Goal: Transaction & Acquisition: Purchase product/service

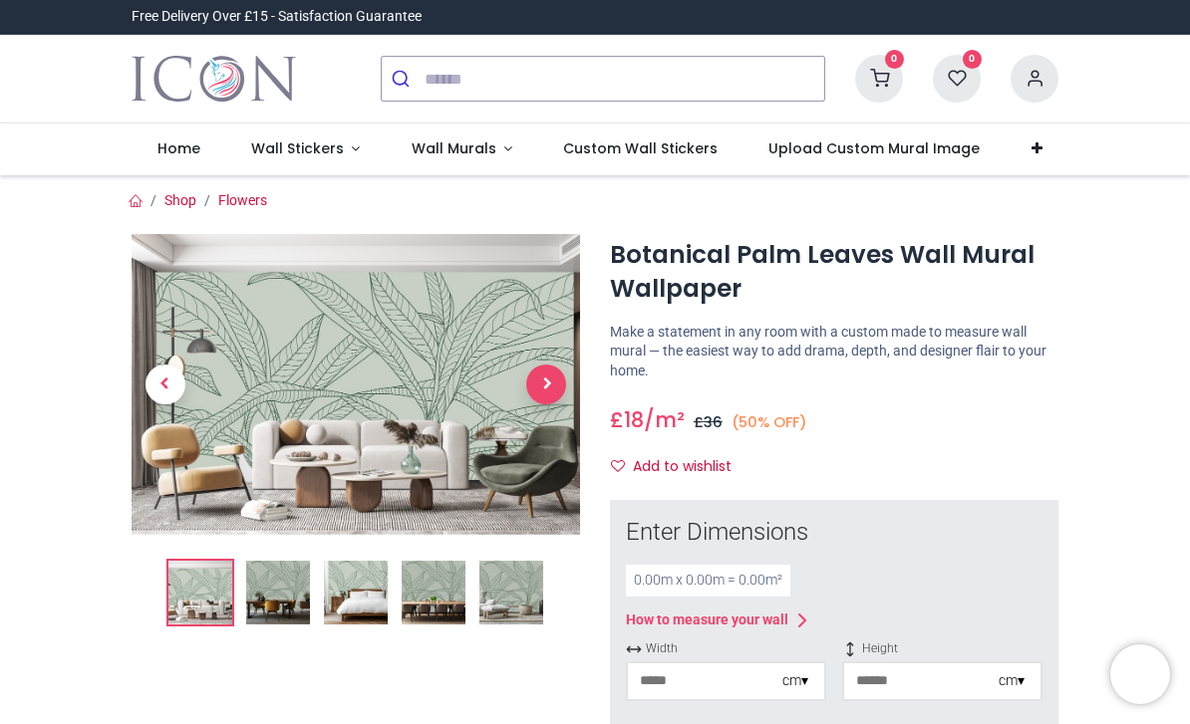
click at [556, 379] on span "Next" at bounding box center [546, 385] width 40 height 40
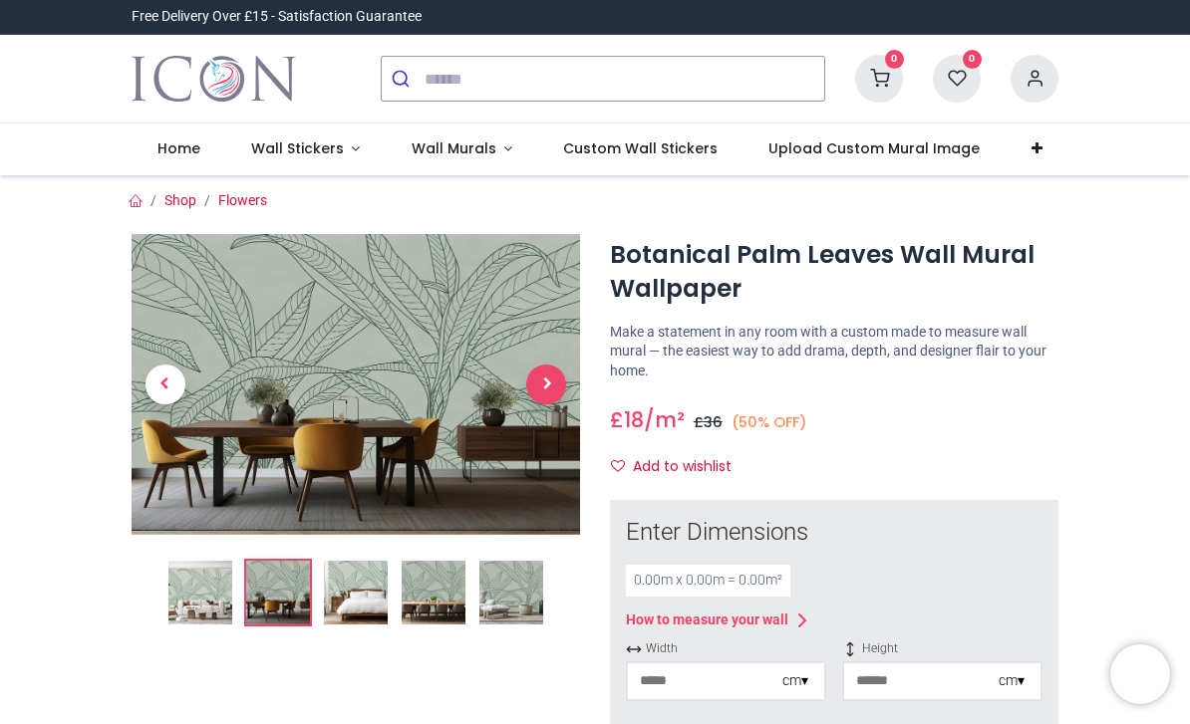
click at [554, 389] on span "Next" at bounding box center [546, 385] width 40 height 40
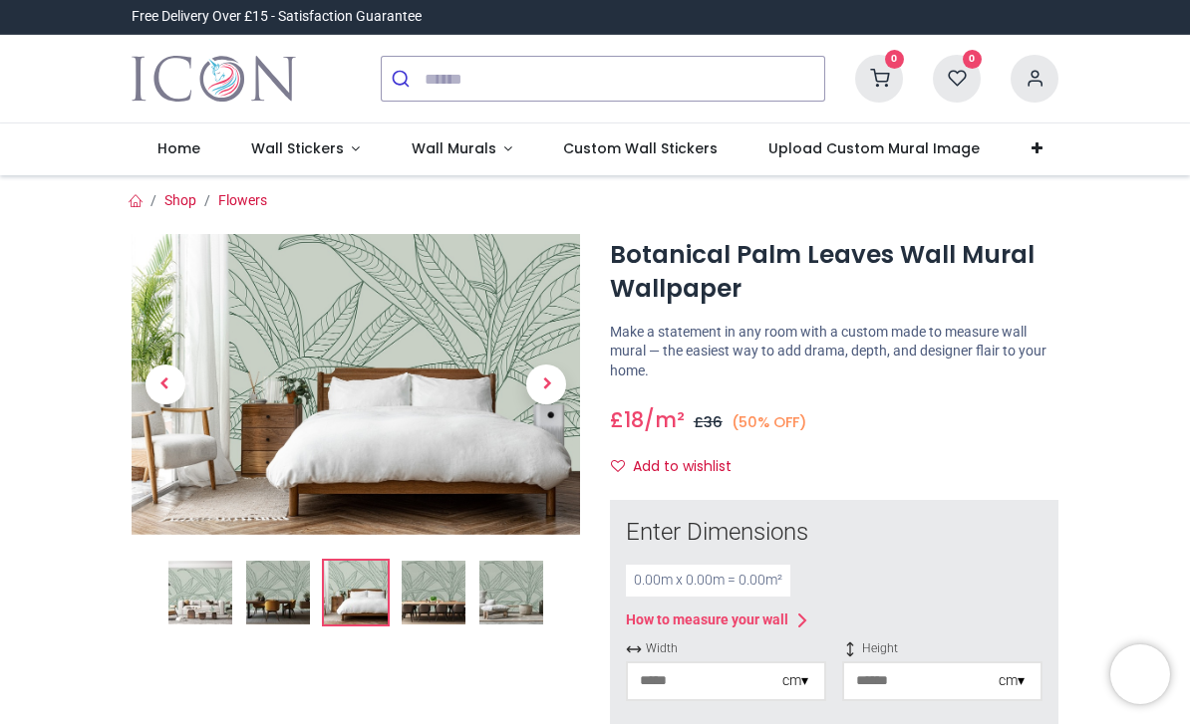
click at [518, 589] on img at bounding box center [511, 593] width 64 height 64
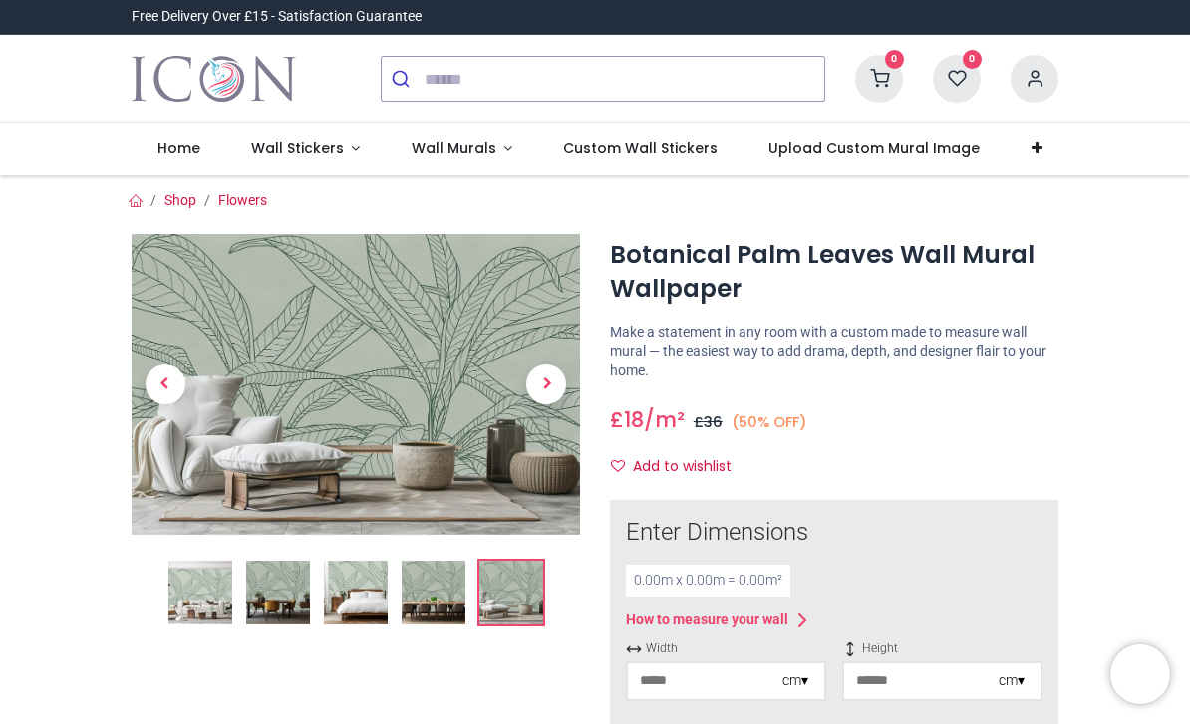
click at [397, 352] on img at bounding box center [356, 384] width 448 height 300
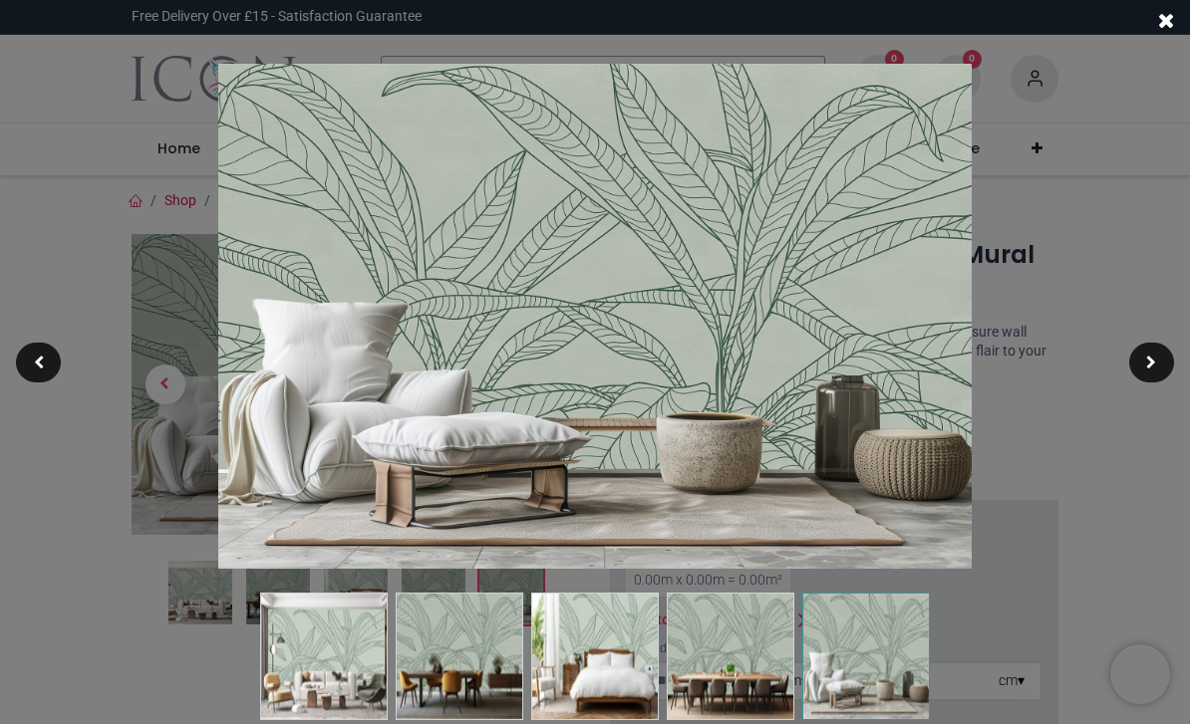
click at [1070, 478] on div at bounding box center [595, 362] width 1190 height 724
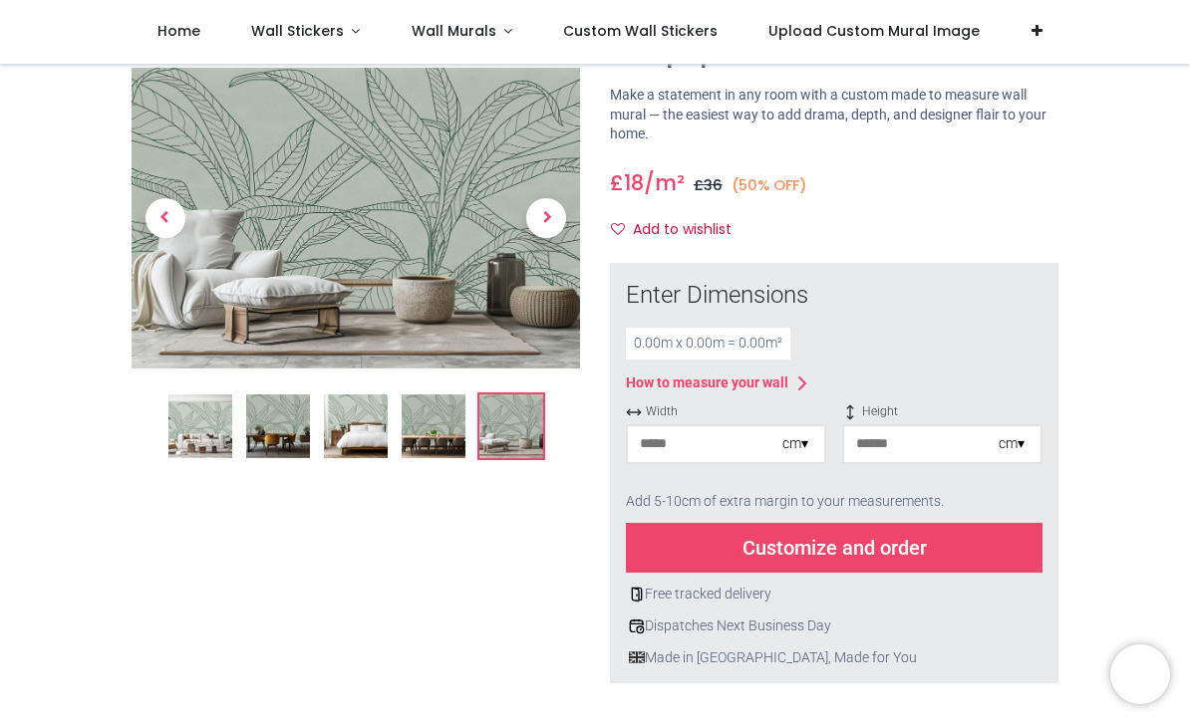
scroll to position [151, 0]
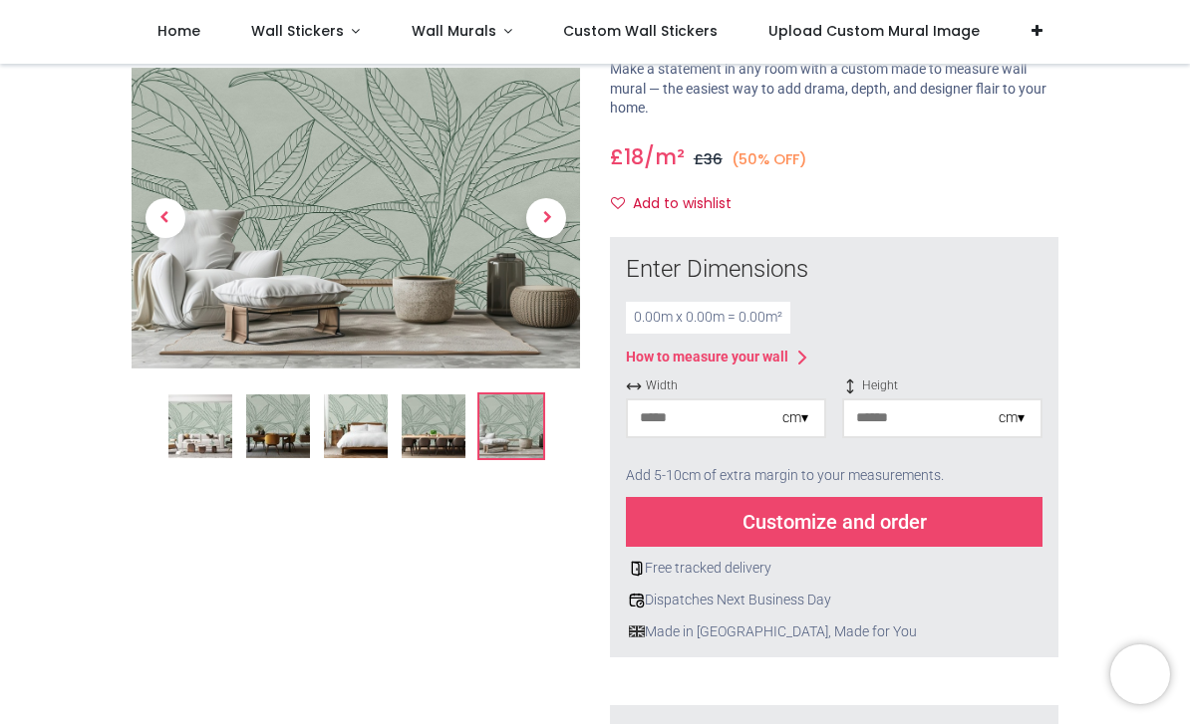
click at [702, 412] on input "number" at bounding box center [705, 419] width 154 height 36
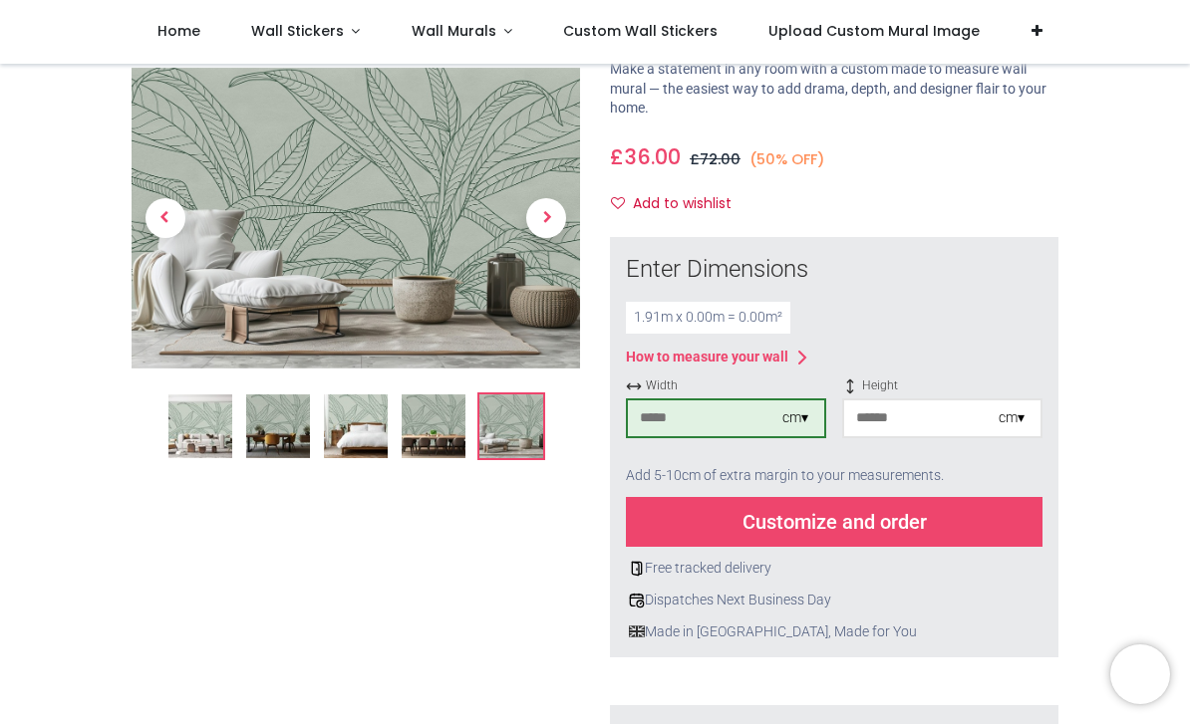
type input "***"
click at [956, 418] on input "number" at bounding box center [921, 419] width 154 height 36
type input "***"
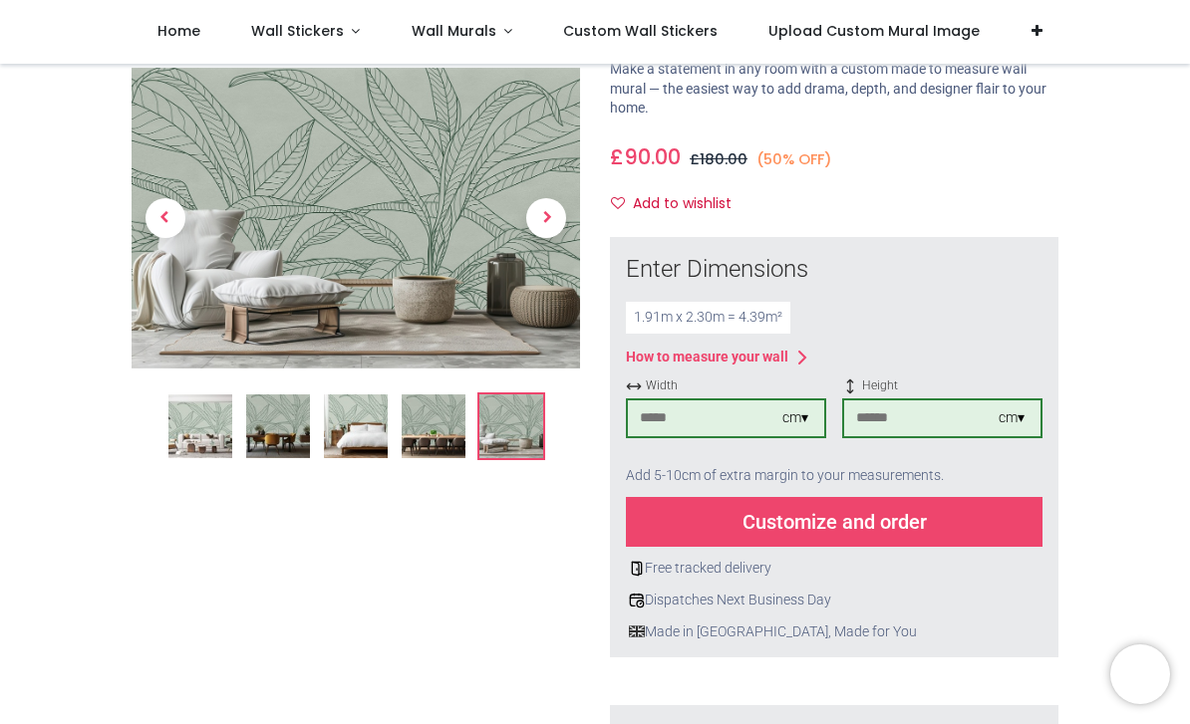
click at [860, 513] on div "Customize and order" at bounding box center [834, 522] width 416 height 50
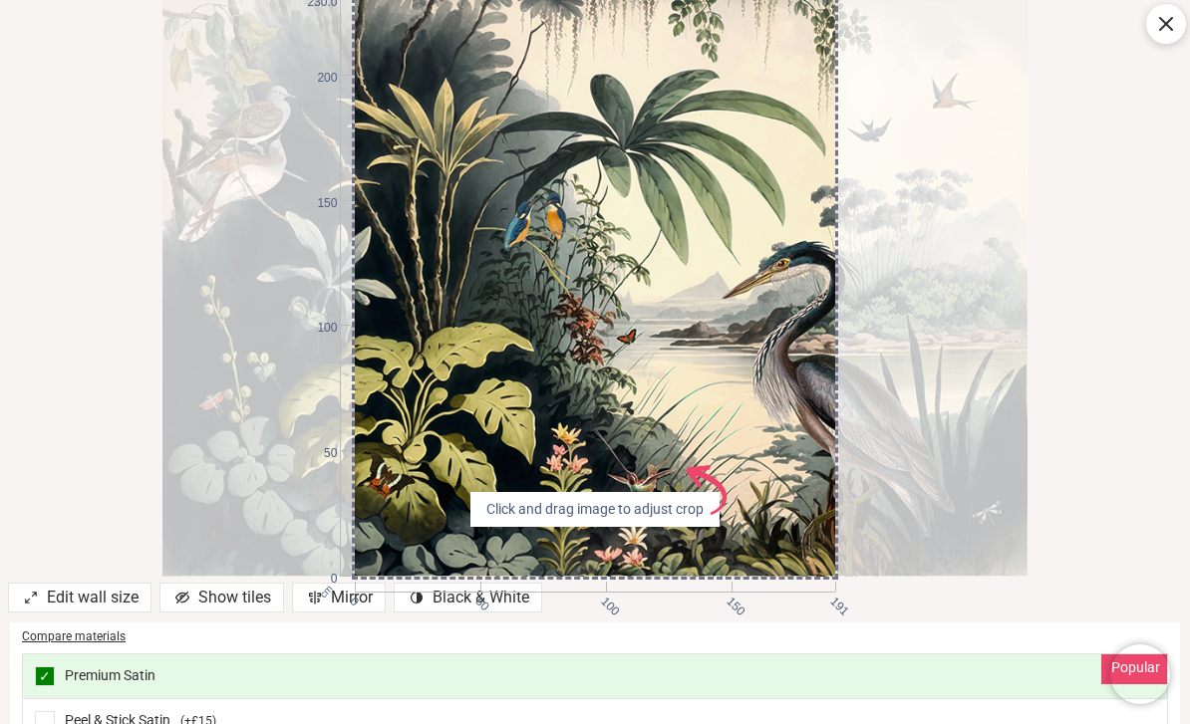
click at [1131, 416] on div "cm 0 50 100 150 191 0 50 100 150 200 230.0 Click and drag image to adjust crop …" at bounding box center [595, 288] width 1190 height 577
click at [1103, 449] on div "cm 0 50 100 150 191 0 50 100 150 200 230.0 Click and drag image to adjust crop …" at bounding box center [595, 288] width 1190 height 577
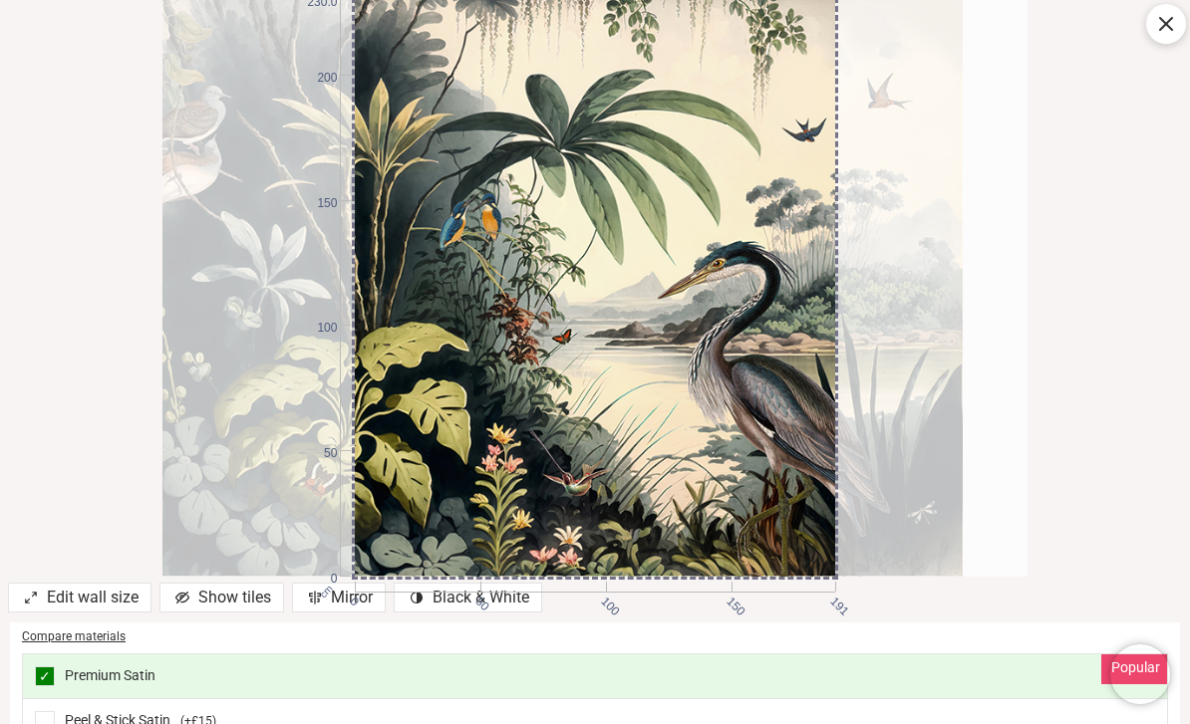
click at [1174, 20] on icon at bounding box center [1166, 24] width 24 height 24
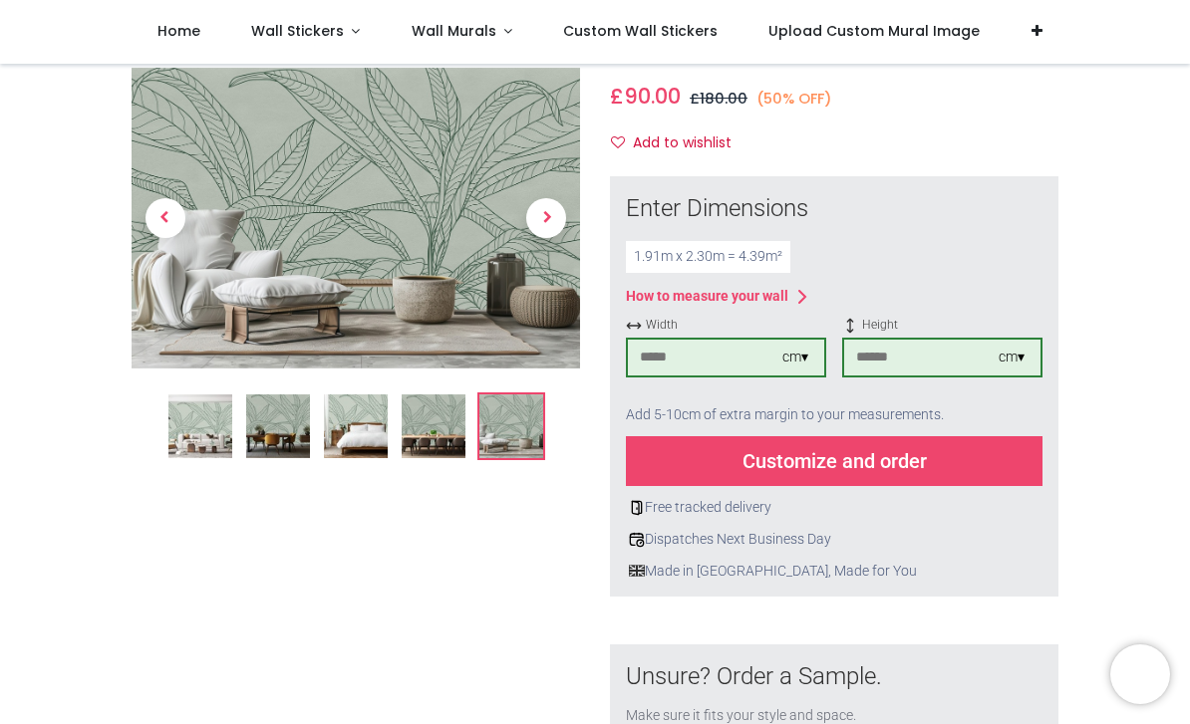
scroll to position [194, 0]
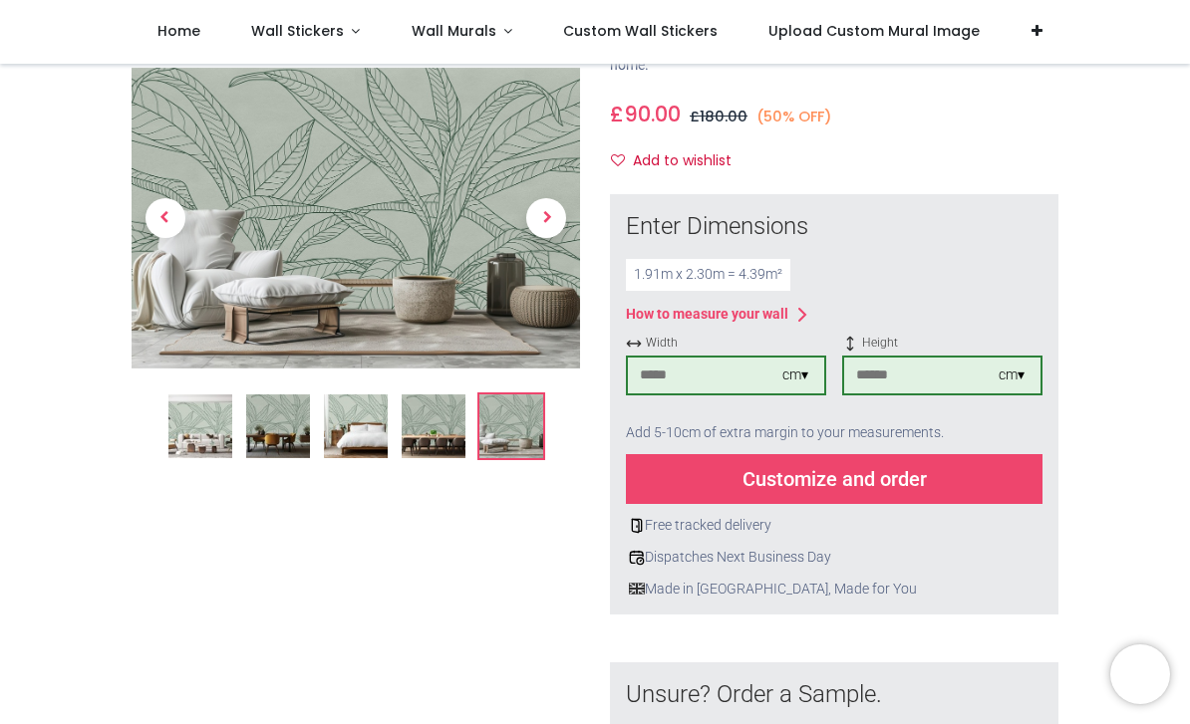
click at [718, 375] on input "***" at bounding box center [705, 376] width 154 height 36
type input "***"
click at [906, 377] on input "***" at bounding box center [921, 376] width 154 height 36
type input "***"
click at [851, 466] on div "Customize and order" at bounding box center [834, 479] width 416 height 50
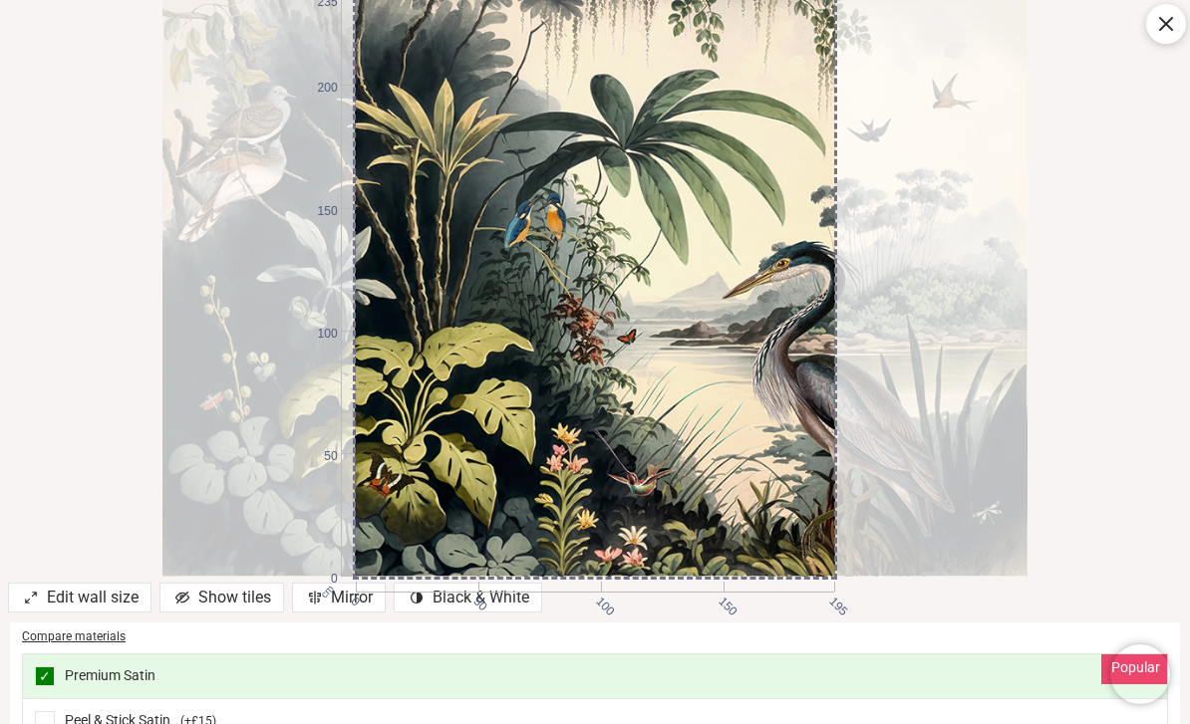
click at [827, 683] on div "Popular ✓ Premium Satin" at bounding box center [595, 677] width 1144 height 45
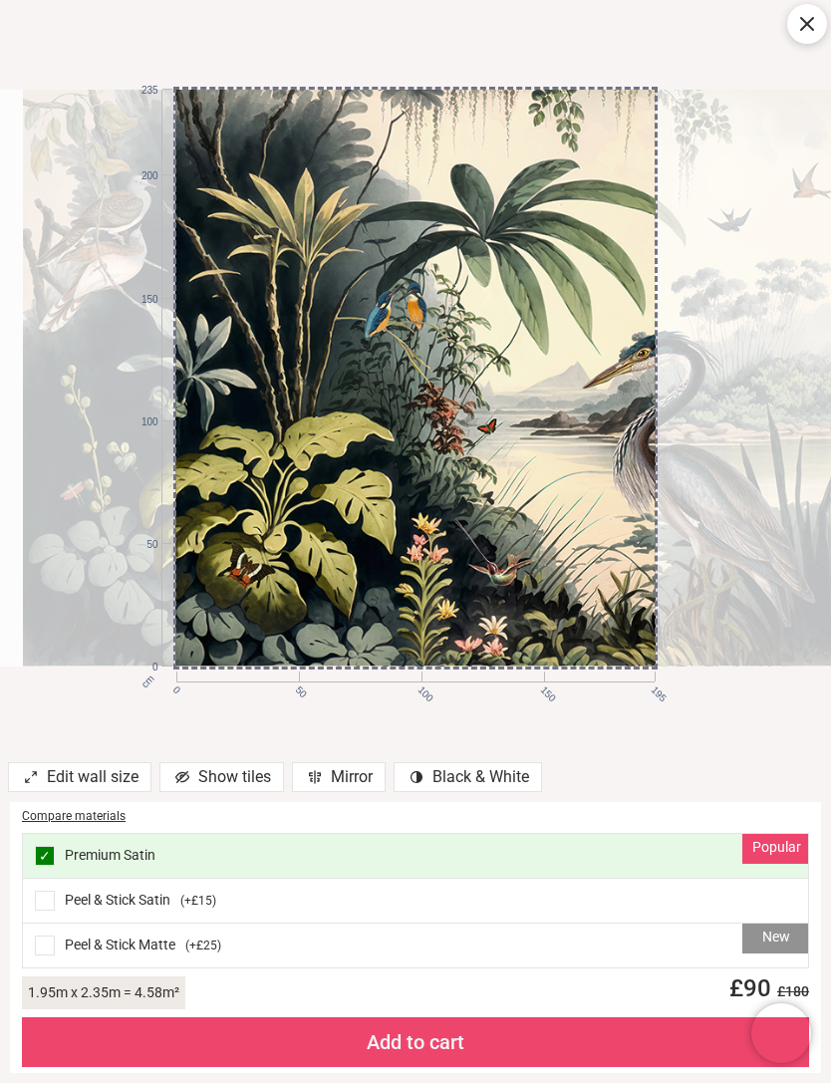
click at [59, 681] on div "cm 0 50 100 150 195 0 50 100 150 200 235" at bounding box center [415, 378] width 831 height 756
click at [302, 682] on div "cm 0 50 100 150 195" at bounding box center [415, 677] width 479 height 11
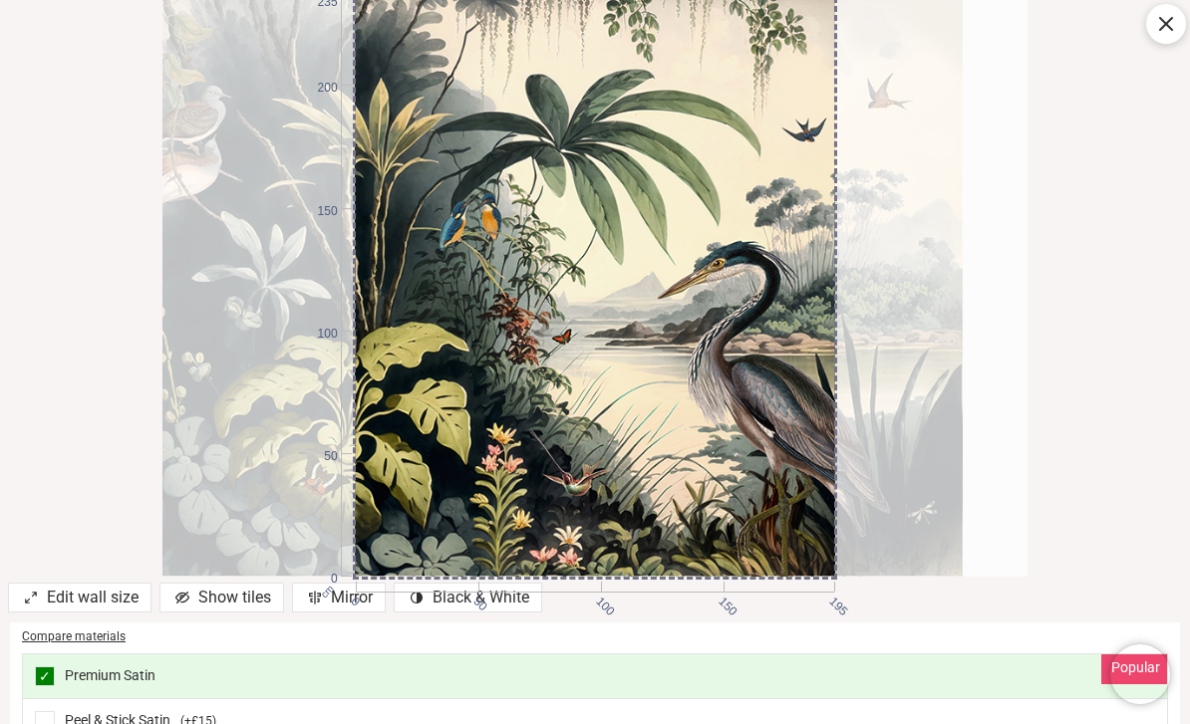
click at [1164, 20] on icon at bounding box center [1166, 24] width 24 height 24
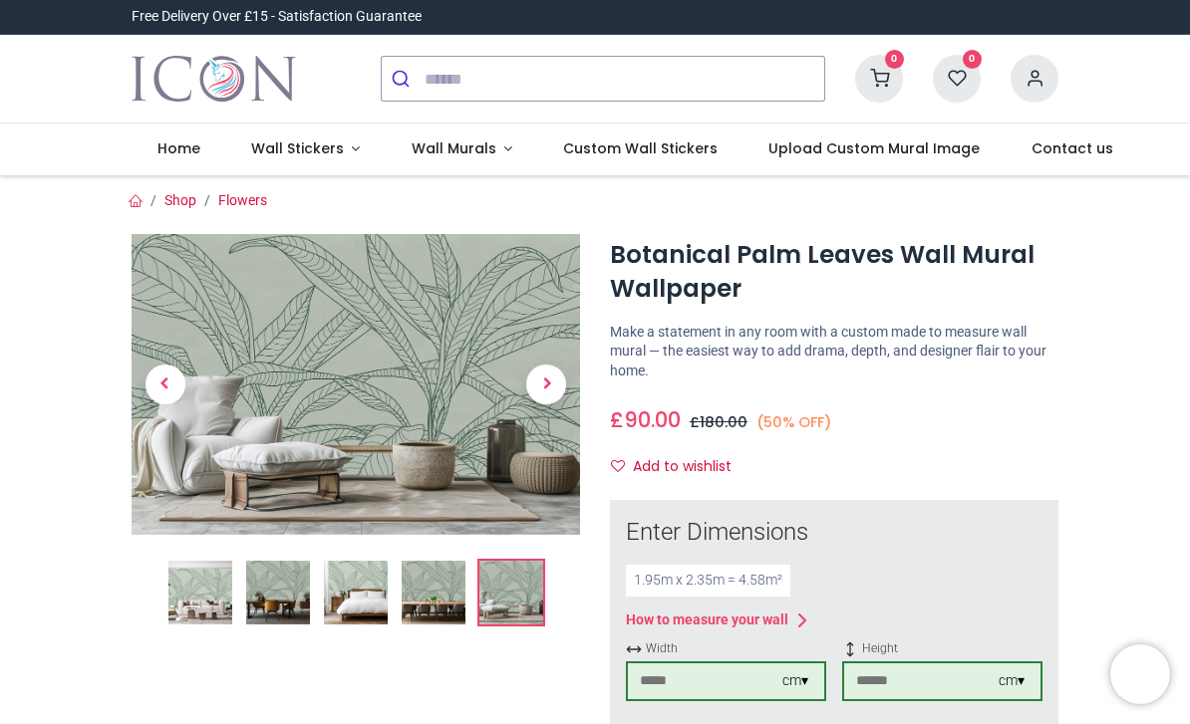
scroll to position [0, 0]
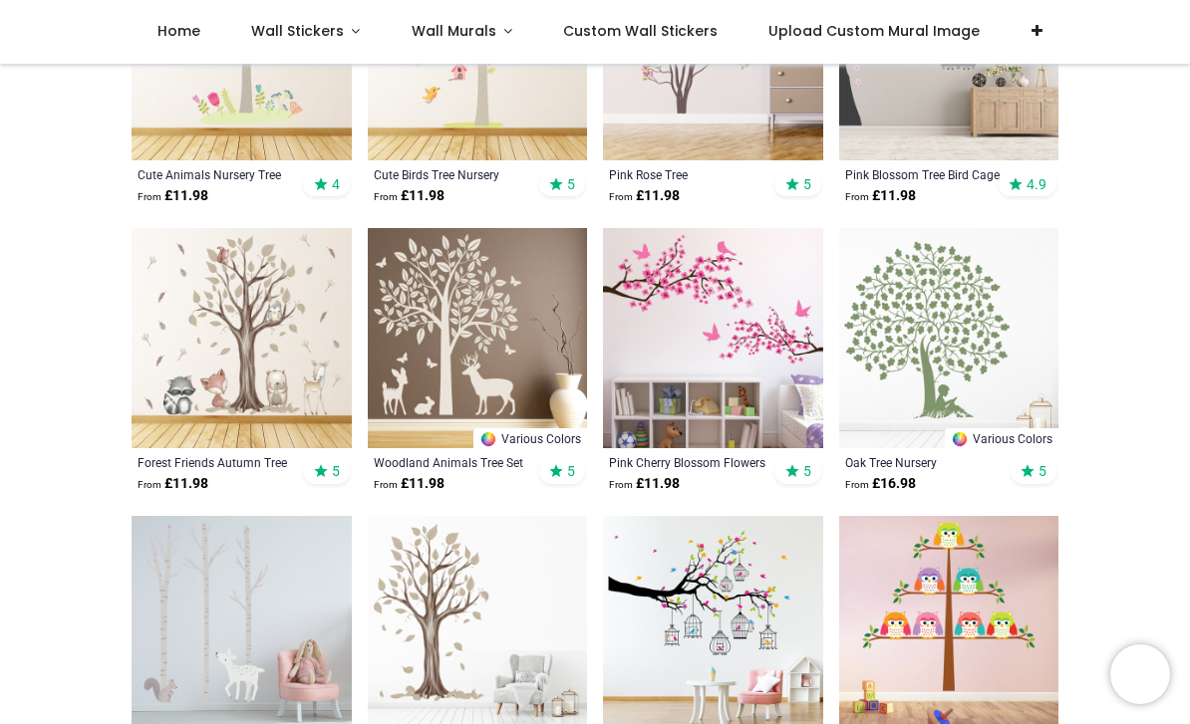
scroll to position [845, 0]
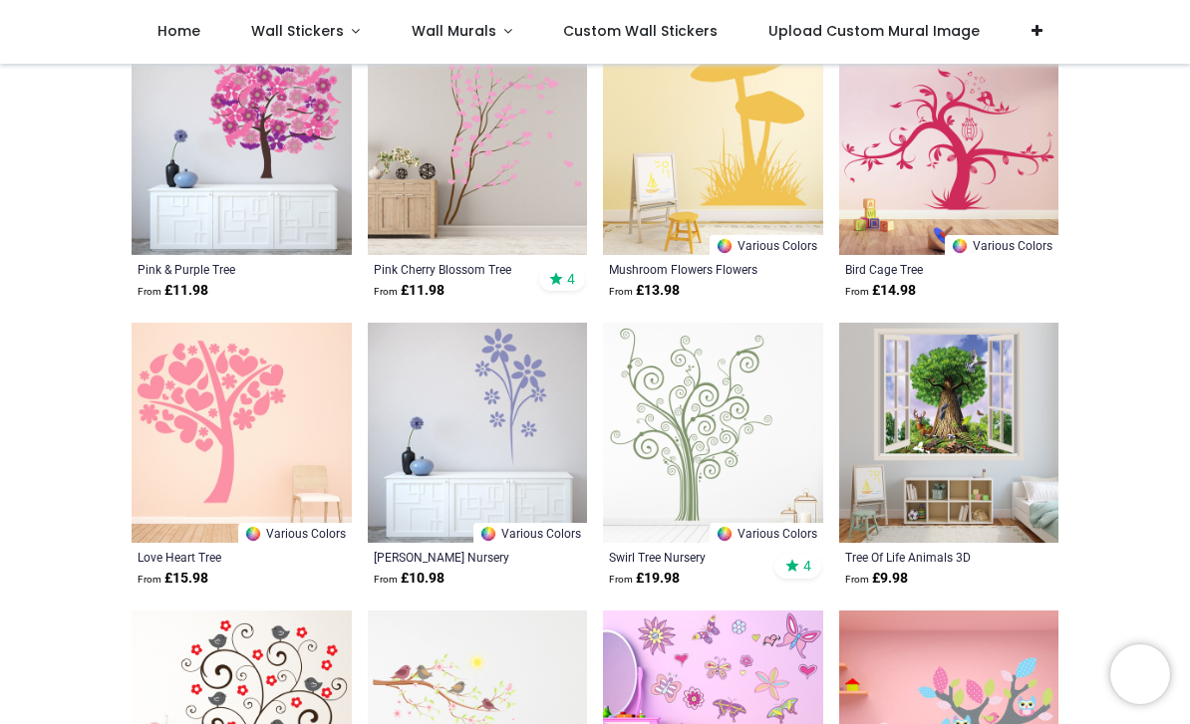
scroll to position [4793, 0]
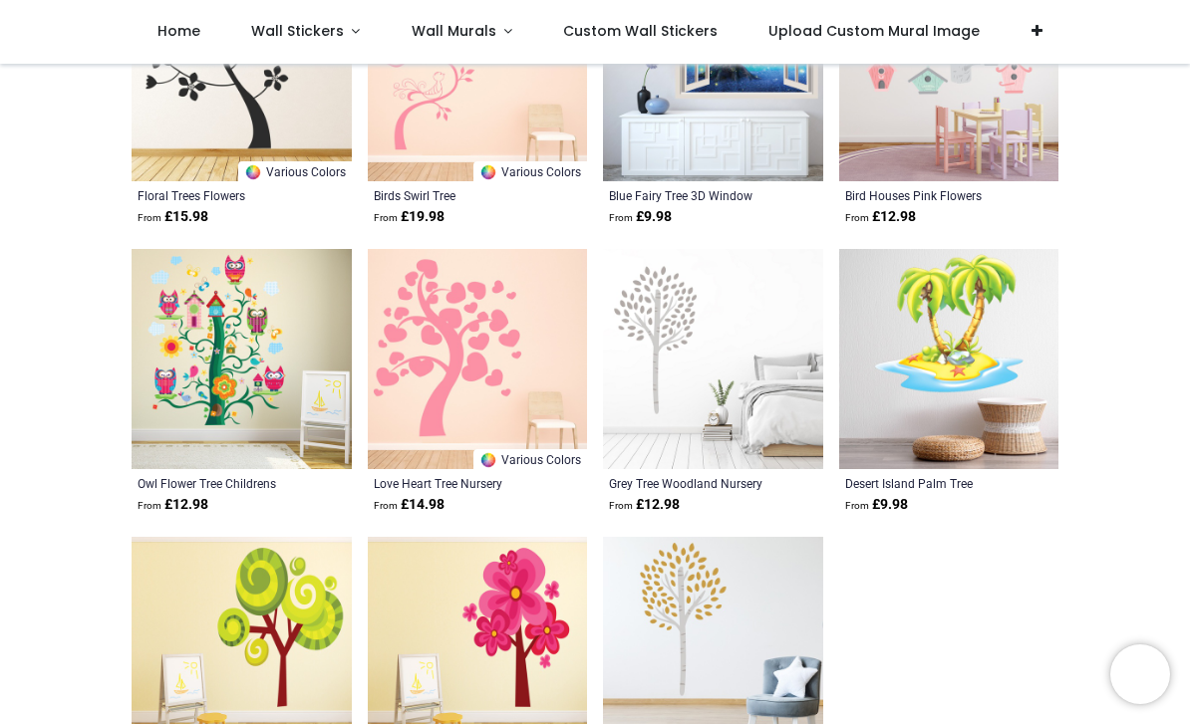
scroll to position [6538, 0]
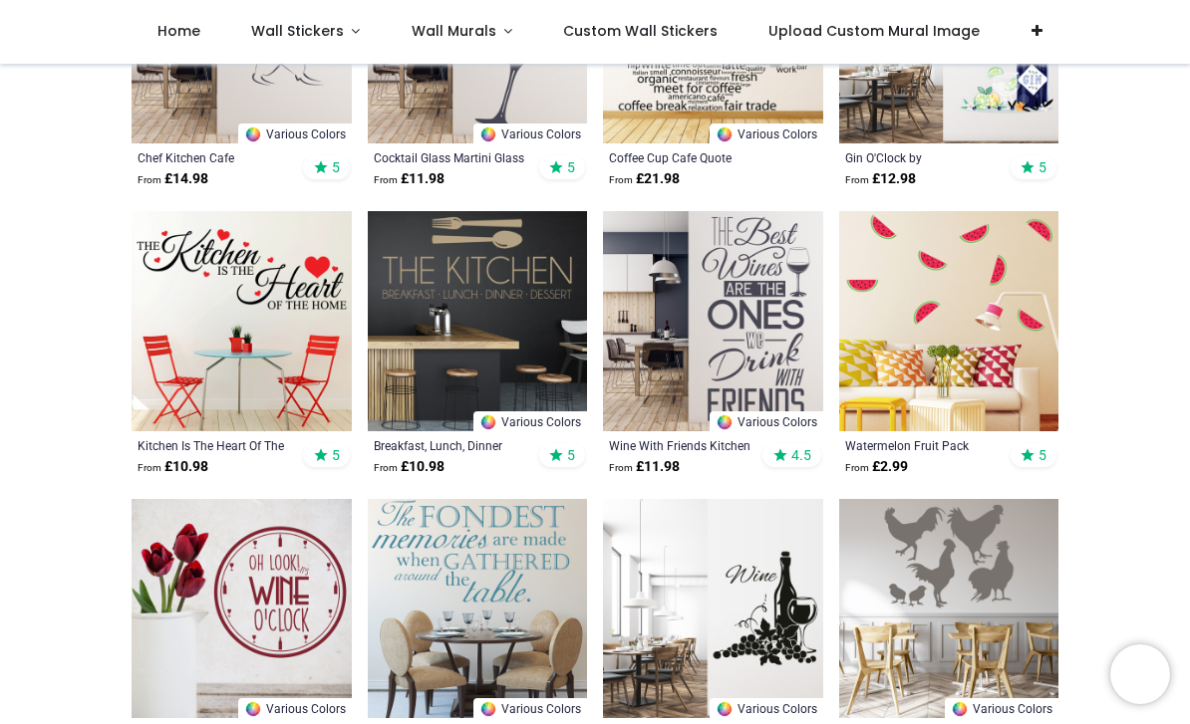
scroll to position [1418, 0]
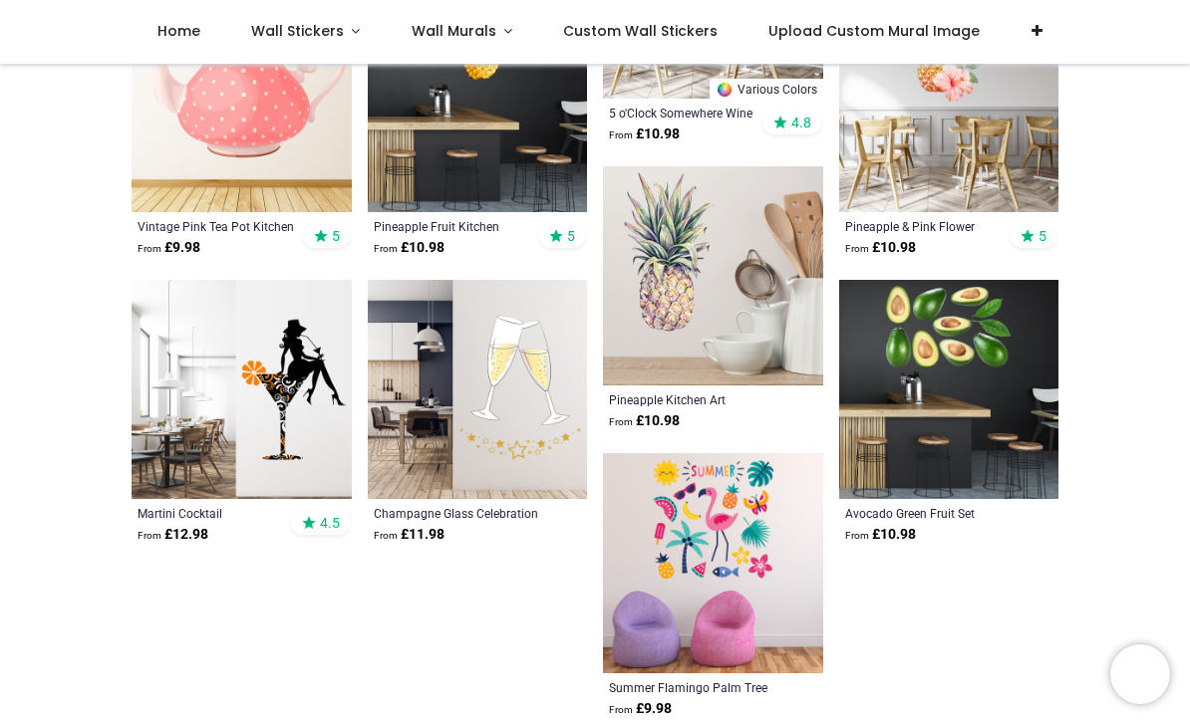
scroll to position [7961, 0]
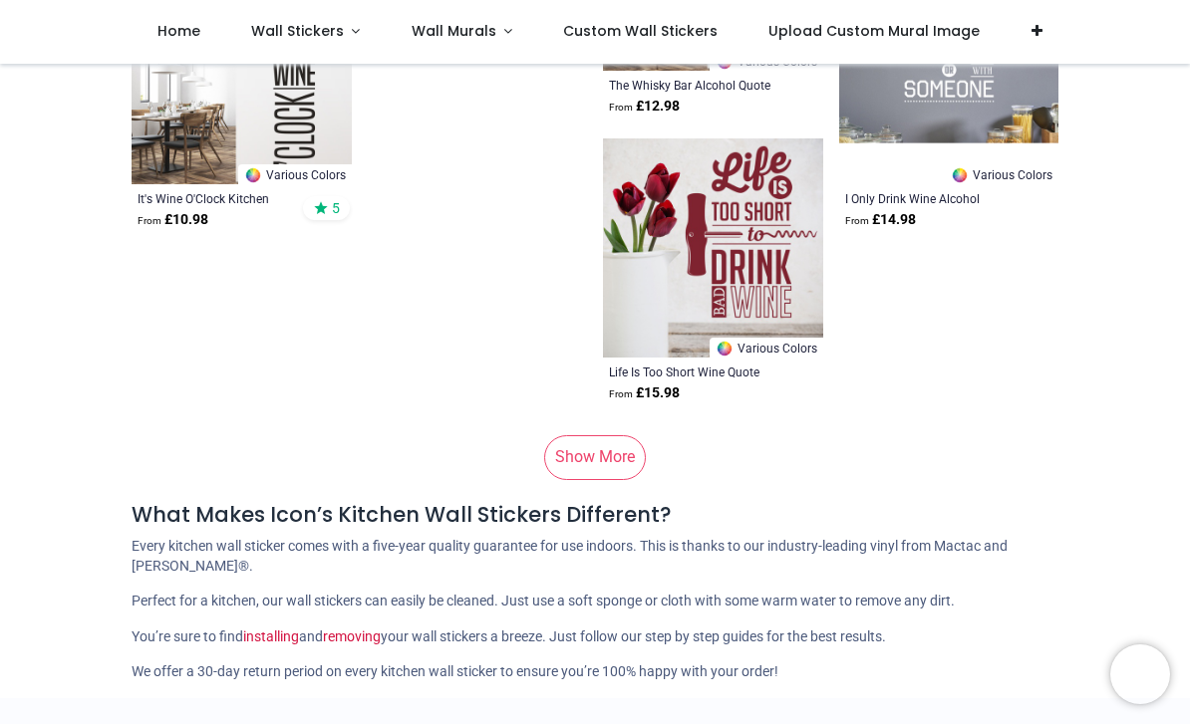
scroll to position [10288, 0]
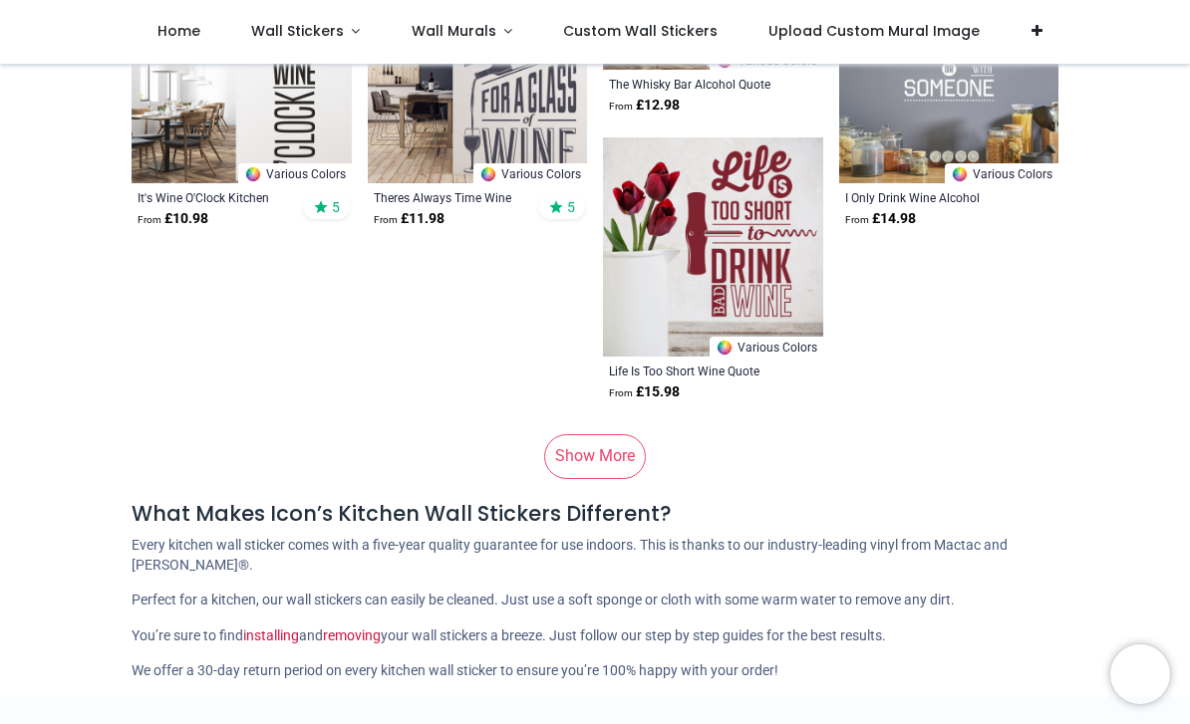
click at [612, 447] on link "Show More" at bounding box center [595, 456] width 102 height 44
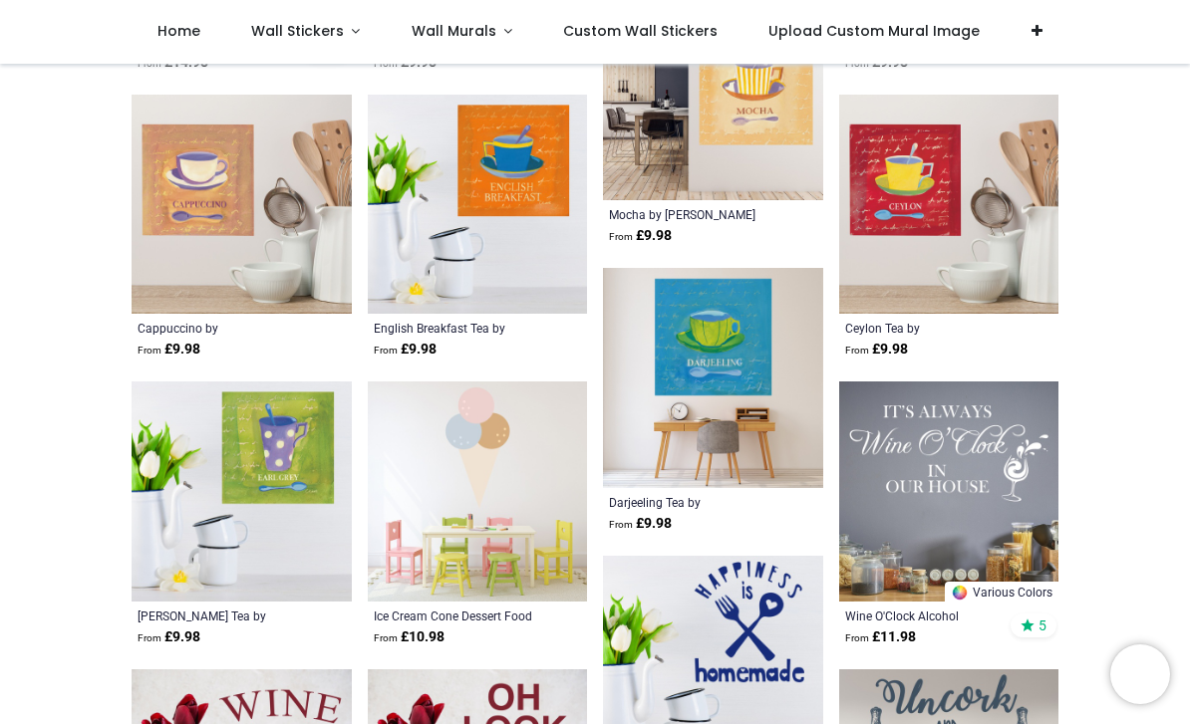
scroll to position [15010, 0]
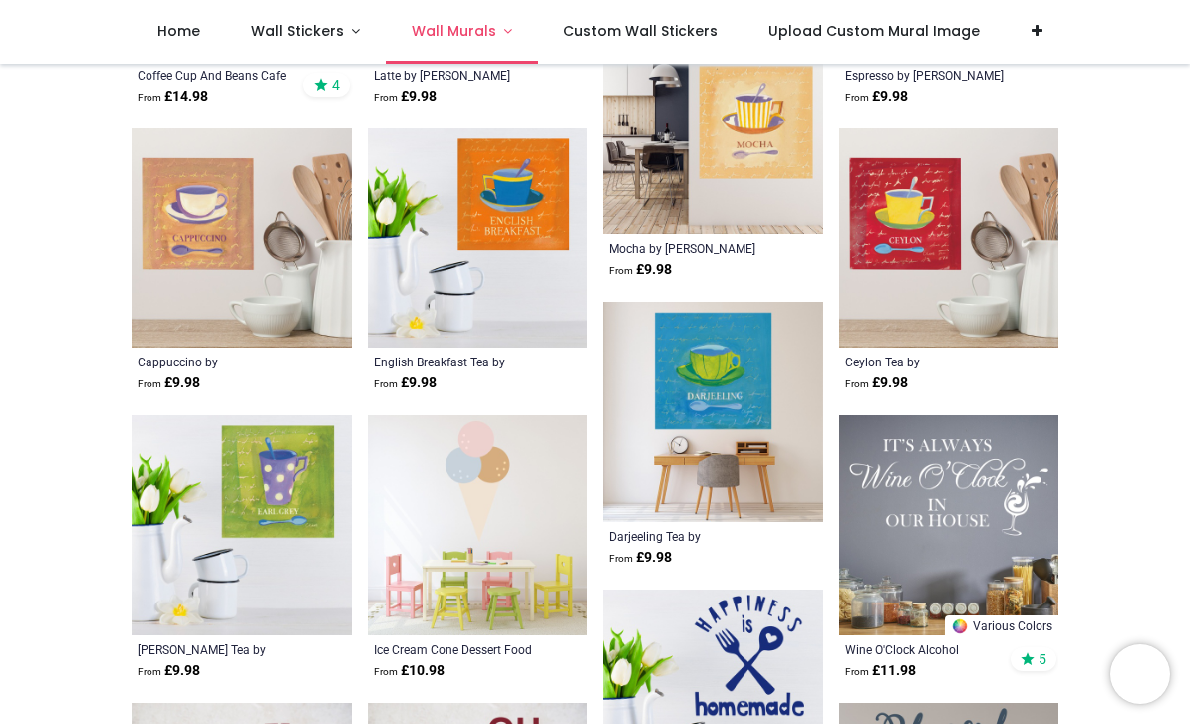
click at [457, 37] on span "Wall Murals" at bounding box center [454, 31] width 85 height 20
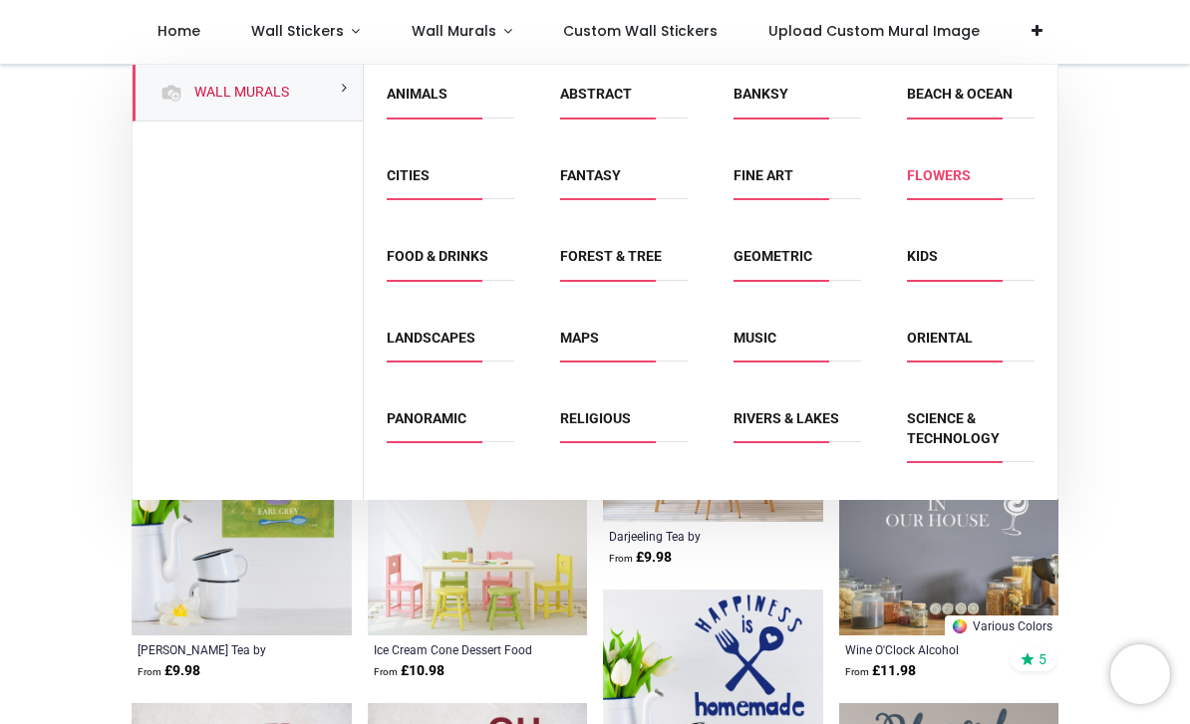
click at [970, 181] on link "Flowers" at bounding box center [939, 175] width 64 height 16
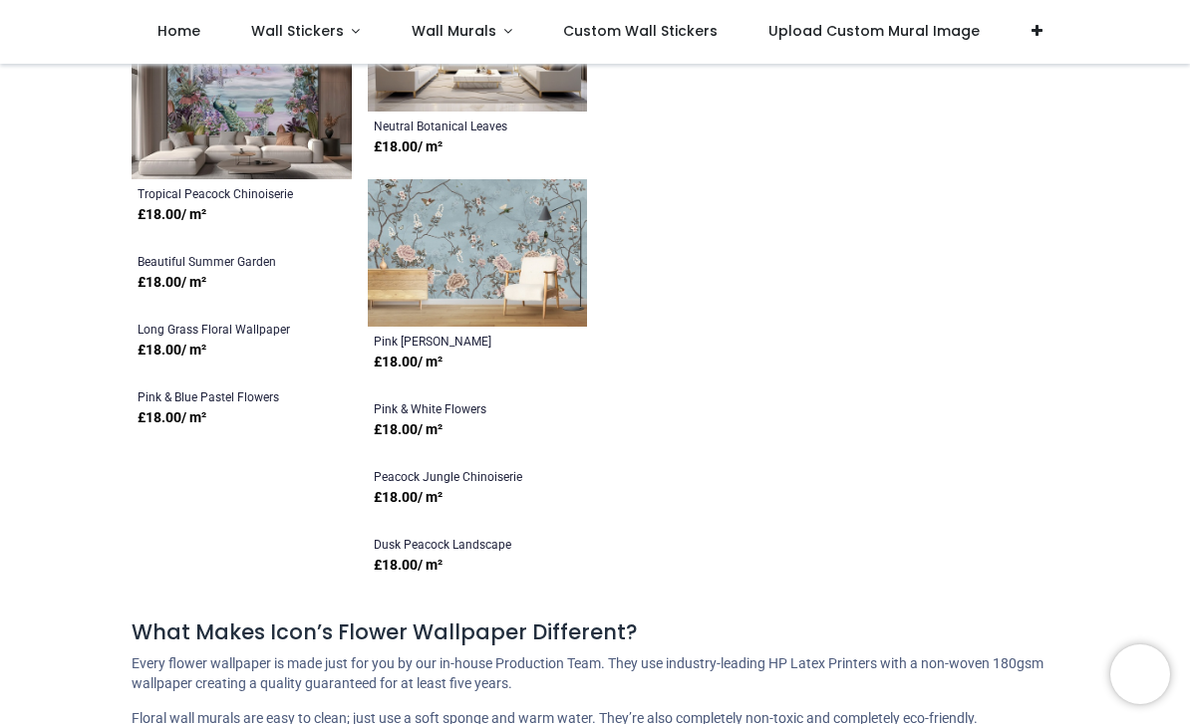
scroll to position [6851, 0]
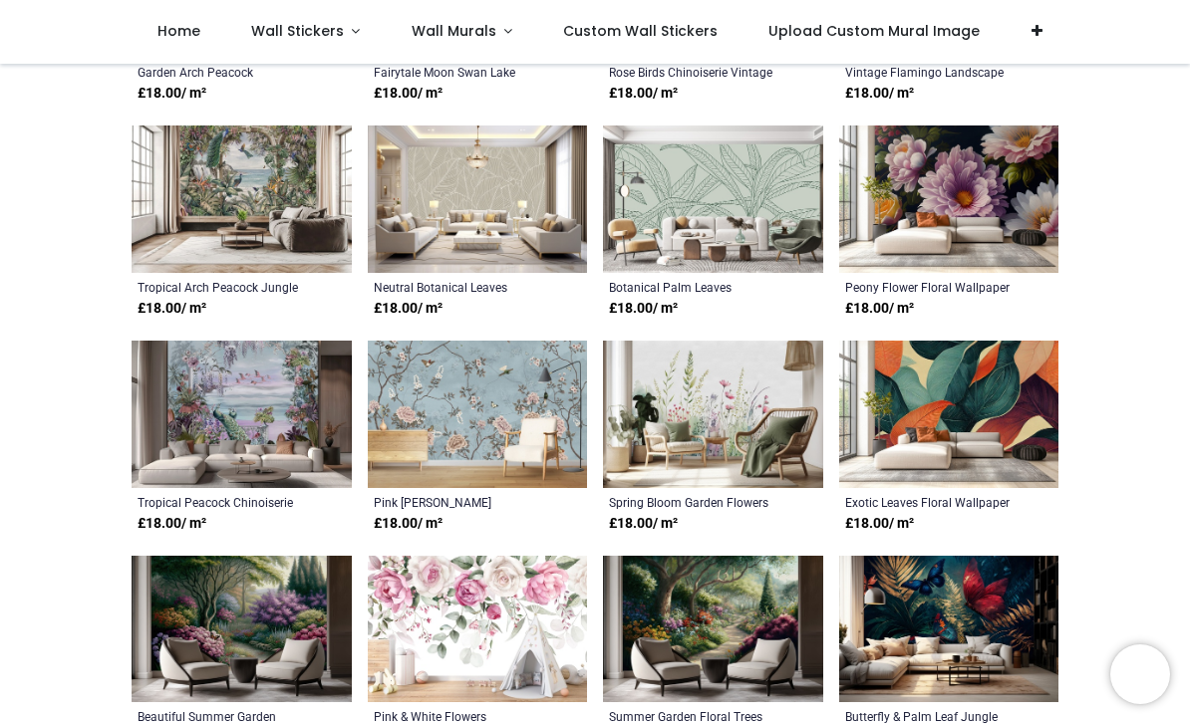
click at [749, 172] on img at bounding box center [713, 199] width 220 height 147
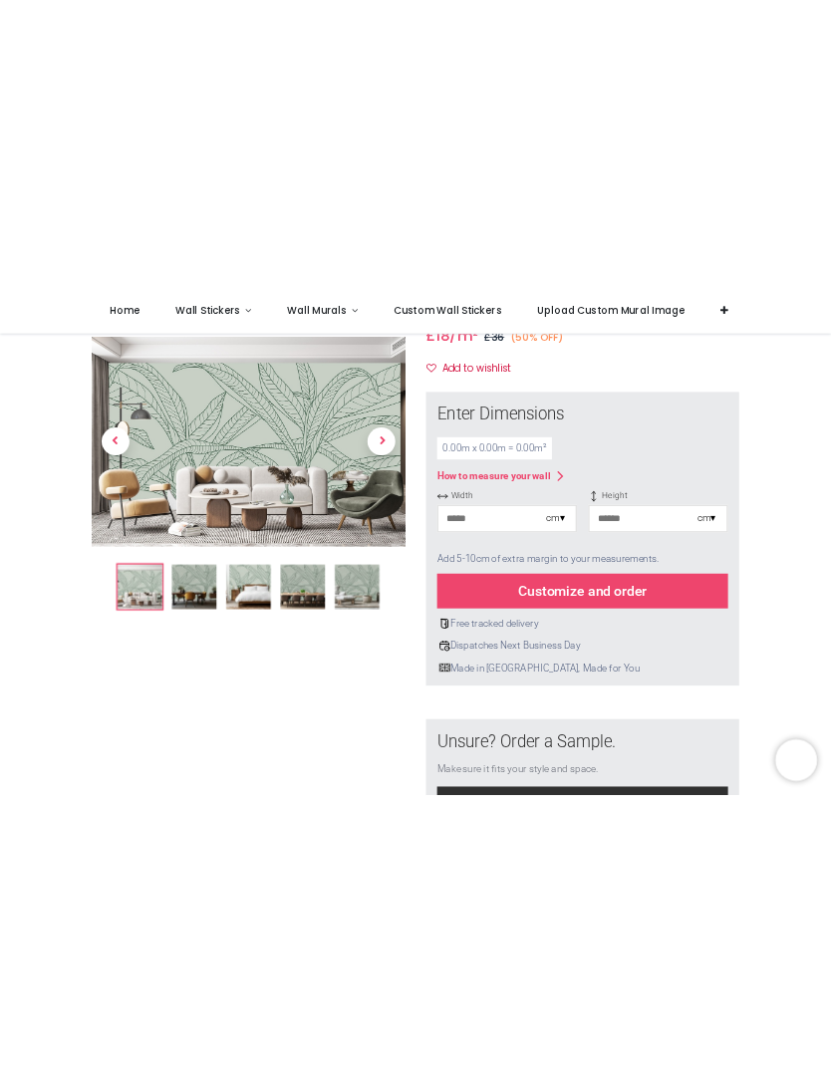
scroll to position [230, 0]
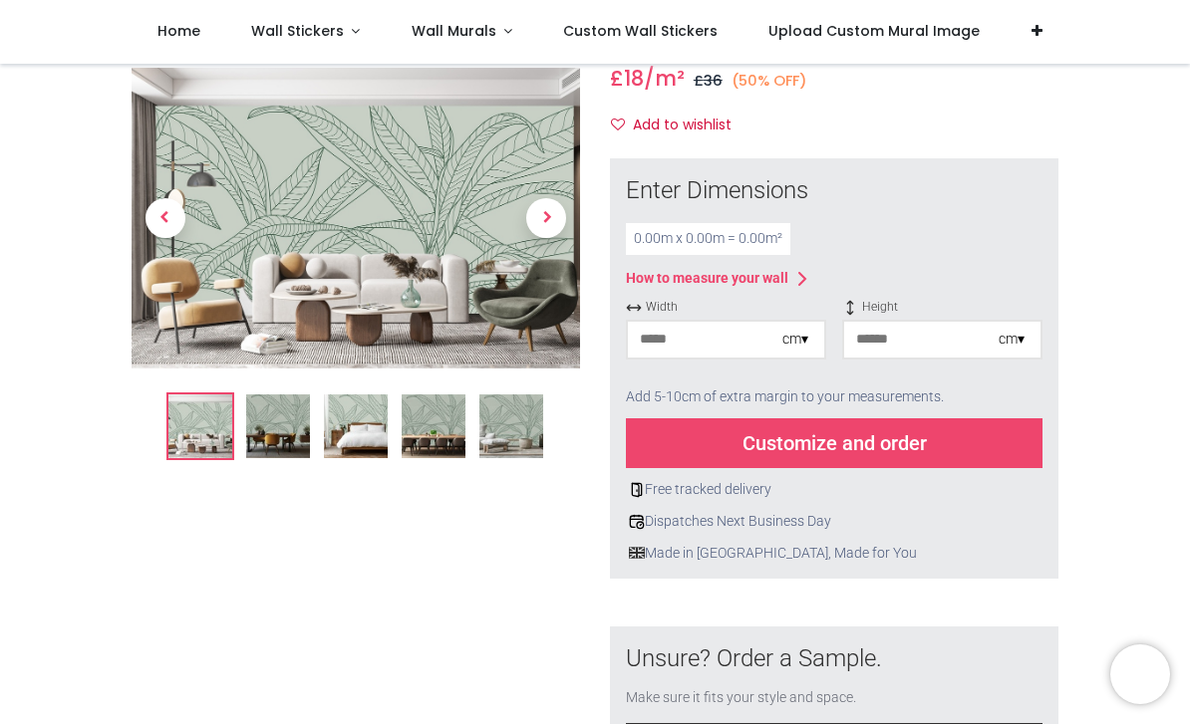
click at [743, 346] on input "number" at bounding box center [705, 340] width 154 height 36
type input "***"
click at [973, 342] on input "number" at bounding box center [921, 340] width 154 height 36
type input "***"
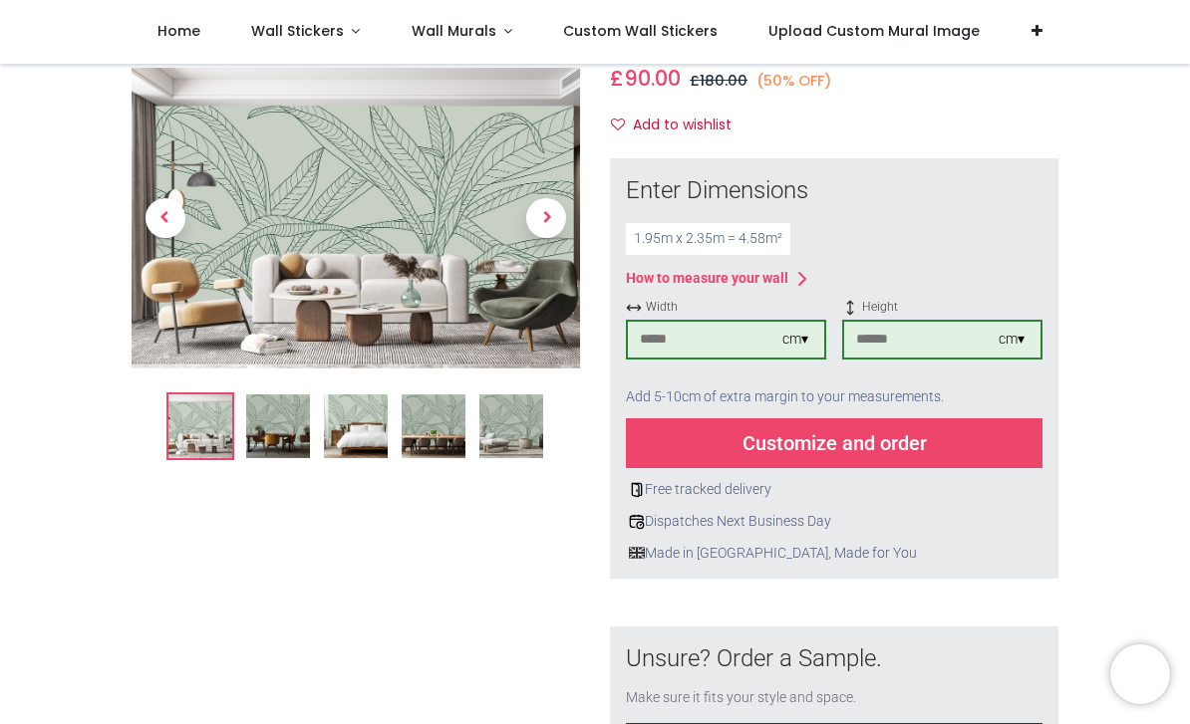
click at [833, 432] on div "Customize and order" at bounding box center [834, 443] width 416 height 50
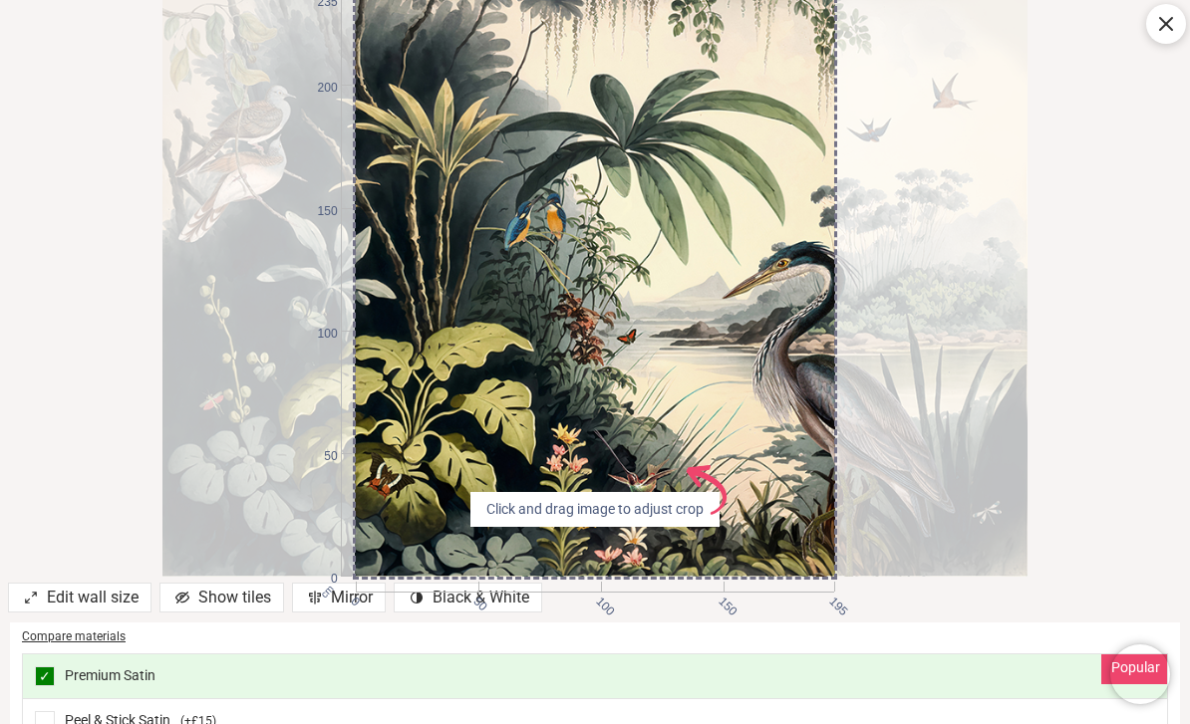
click at [1166, 529] on div "cm 0 50 100 150 195 0 50 100 150 200 235 Click and drag image to adjust crop Ad…" at bounding box center [595, 288] width 1190 height 577
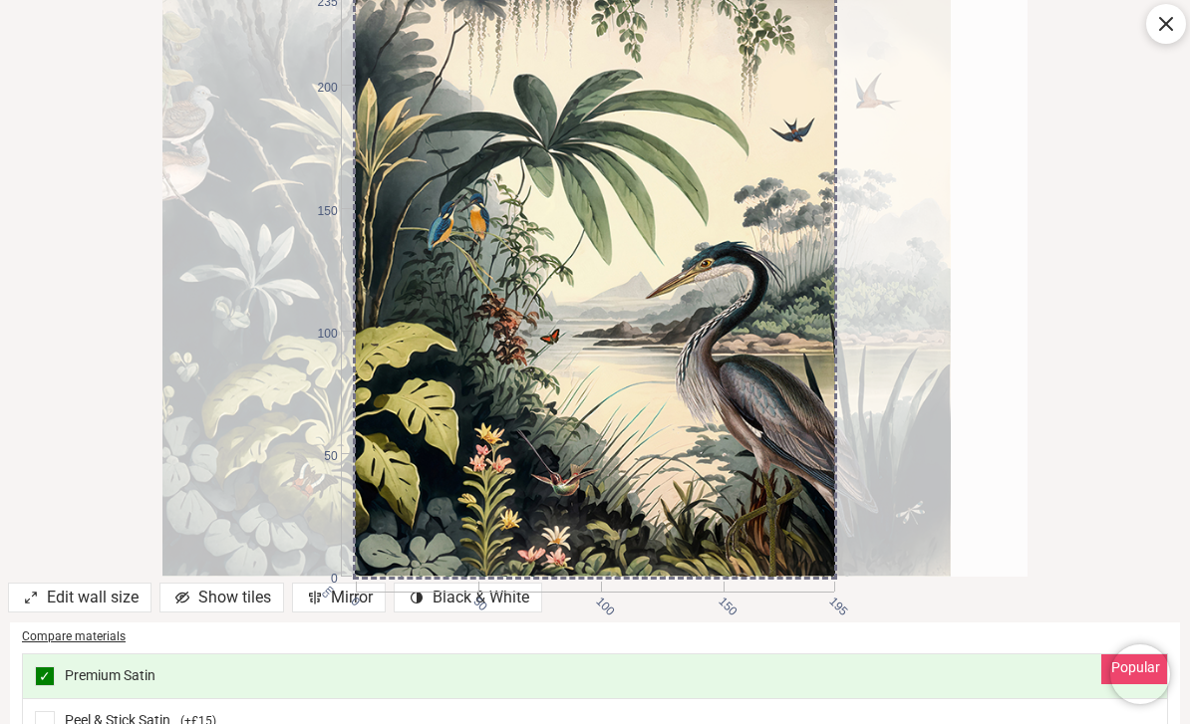
click at [729, 595] on div "cm 0 50 100 150 195 0 50 100 150 200 235 Edit wall size Show tiles Mirror contr…" at bounding box center [595, 362] width 1190 height 724
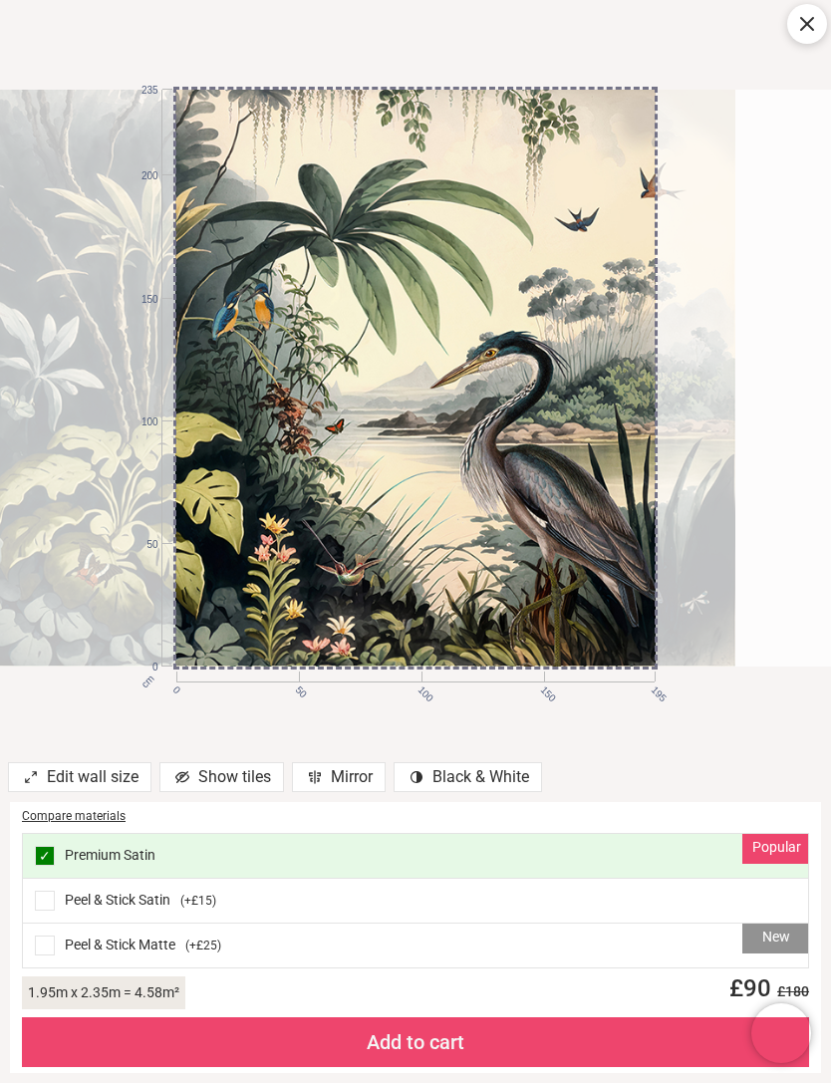
click at [51, 723] on div "New Peel & Stick Matte ( +£25 )" at bounding box center [415, 946] width 785 height 44
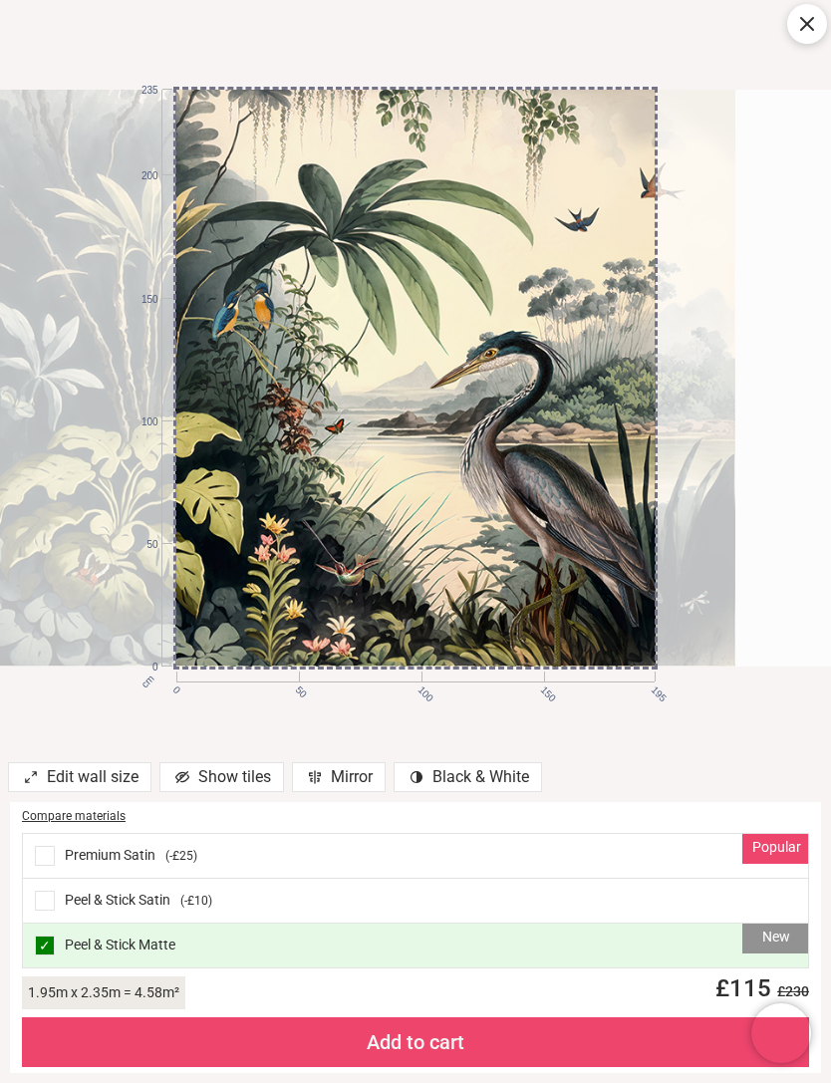
click at [404, 723] on div "Add to cart" at bounding box center [415, 1042] width 787 height 50
click at [410, 723] on div "Add to cart" at bounding box center [415, 1042] width 787 height 50
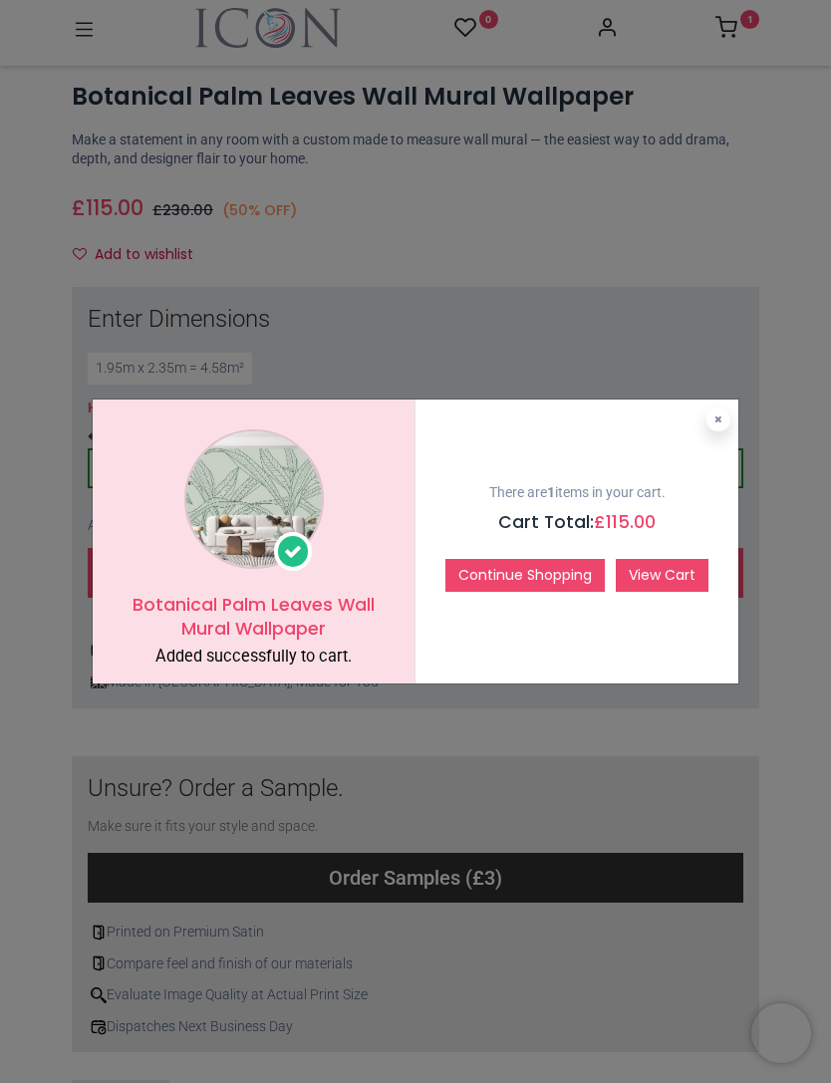
click at [671, 578] on link "View Cart" at bounding box center [662, 576] width 93 height 34
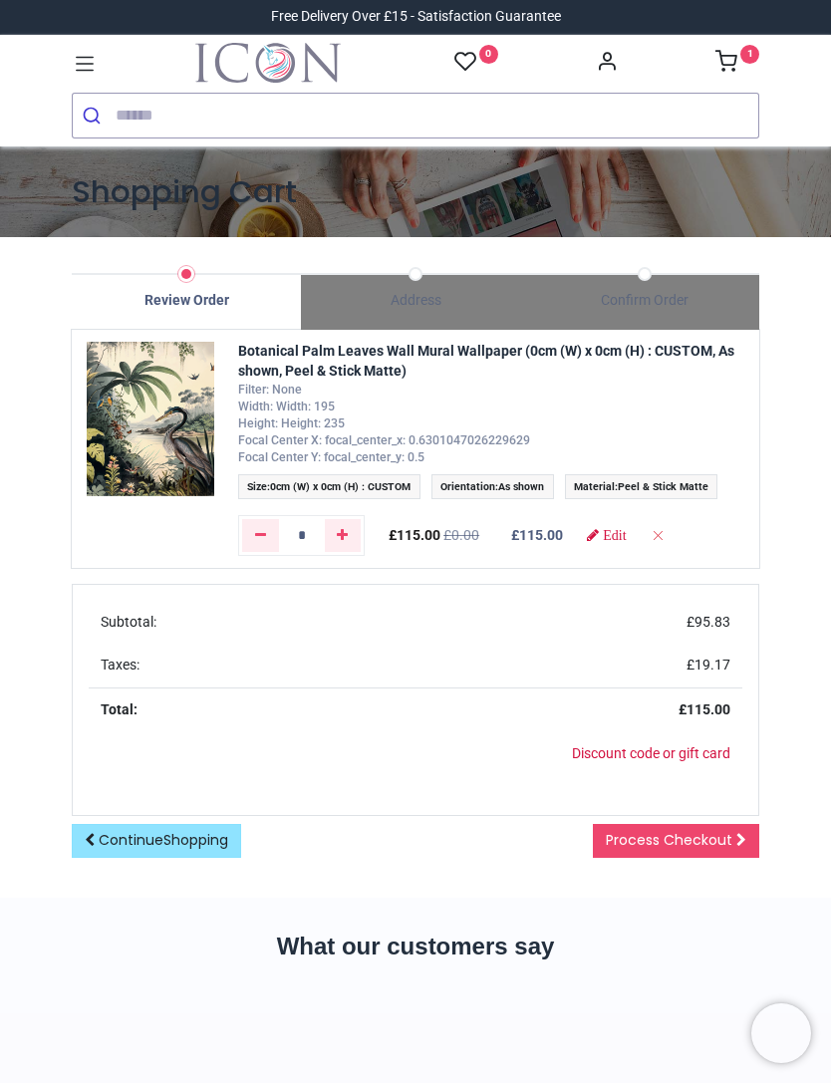
click at [123, 858] on link "Continue Shopping" at bounding box center [156, 841] width 169 height 34
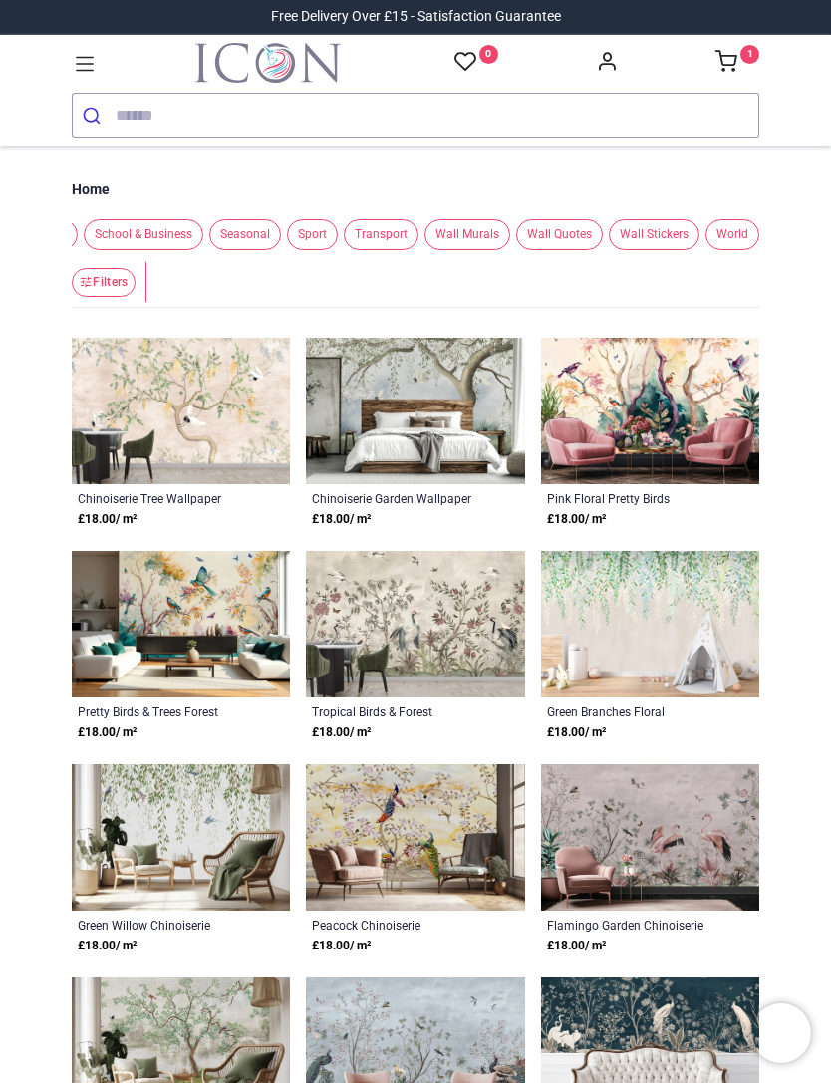
scroll to position [0, 309]
click at [664, 234] on span "Wall Stickers" at bounding box center [654, 234] width 91 height 31
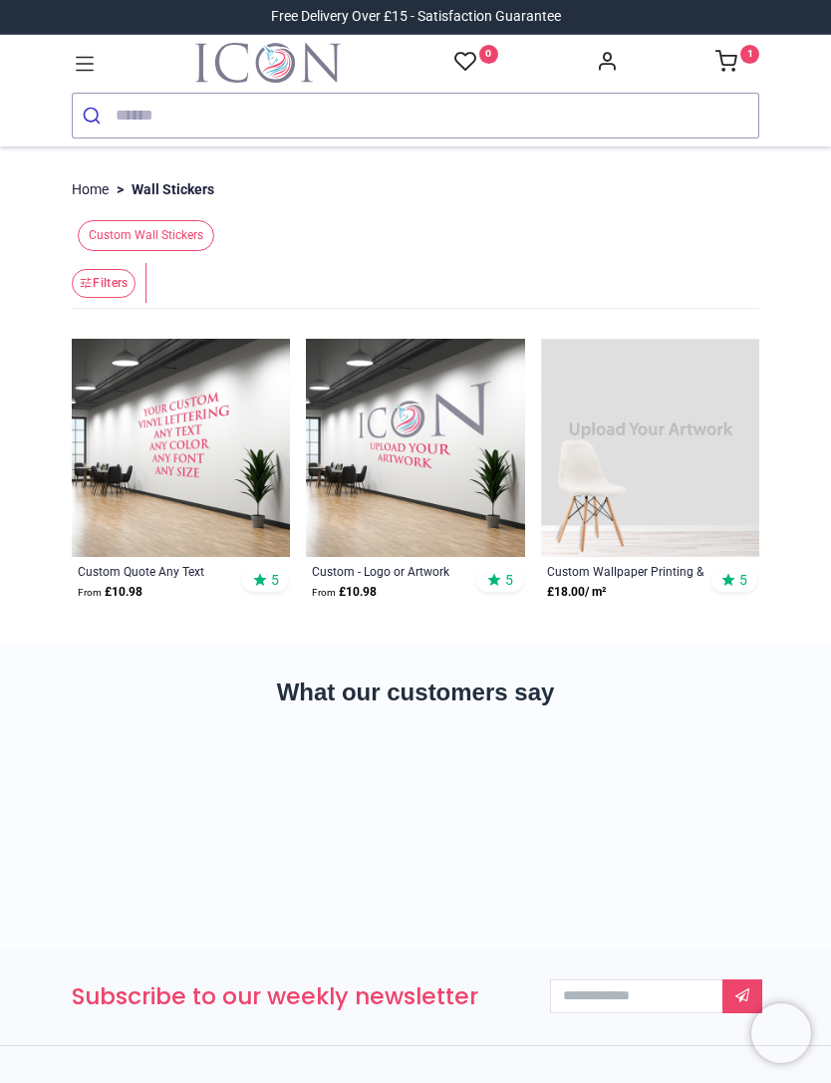
scroll to position [0, 0]
click at [95, 51] on icon at bounding box center [85, 64] width 26 height 26
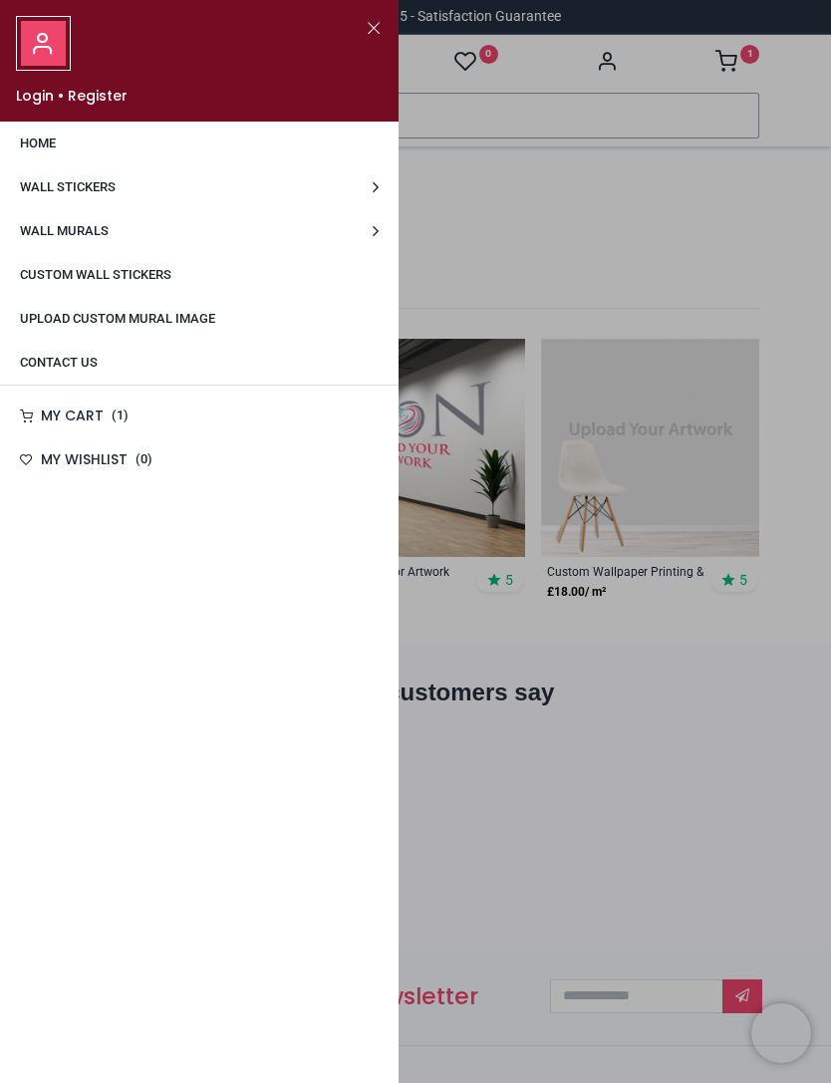
click at [107, 282] on span "Custom Wall Stickers" at bounding box center [95, 274] width 151 height 15
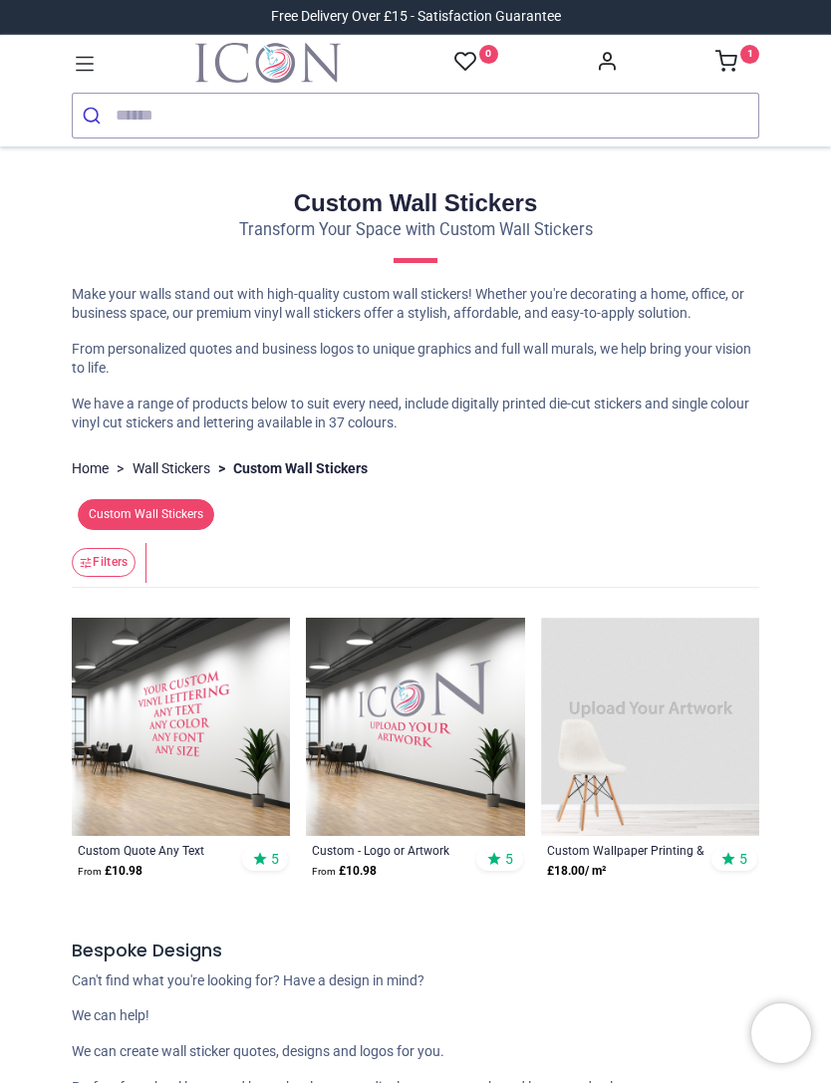
click at [95, 53] on icon at bounding box center [85, 64] width 26 height 26
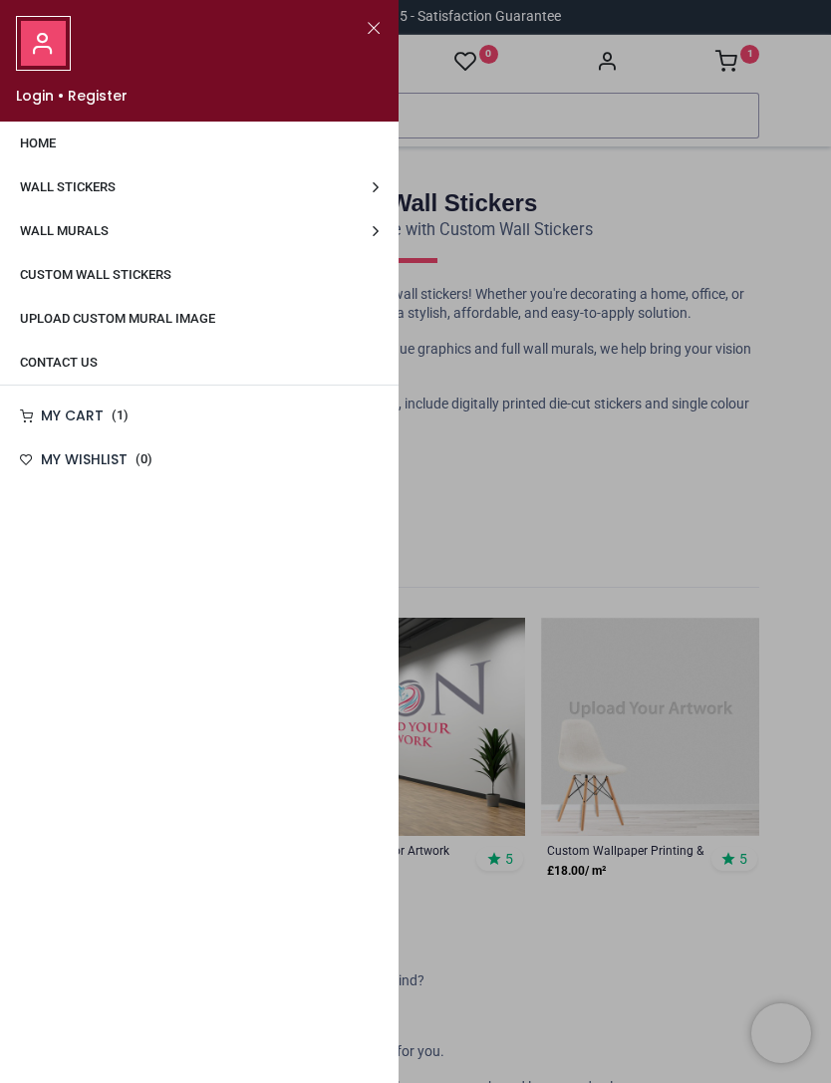
click at [73, 192] on span "Wall Stickers" at bounding box center [68, 186] width 96 height 15
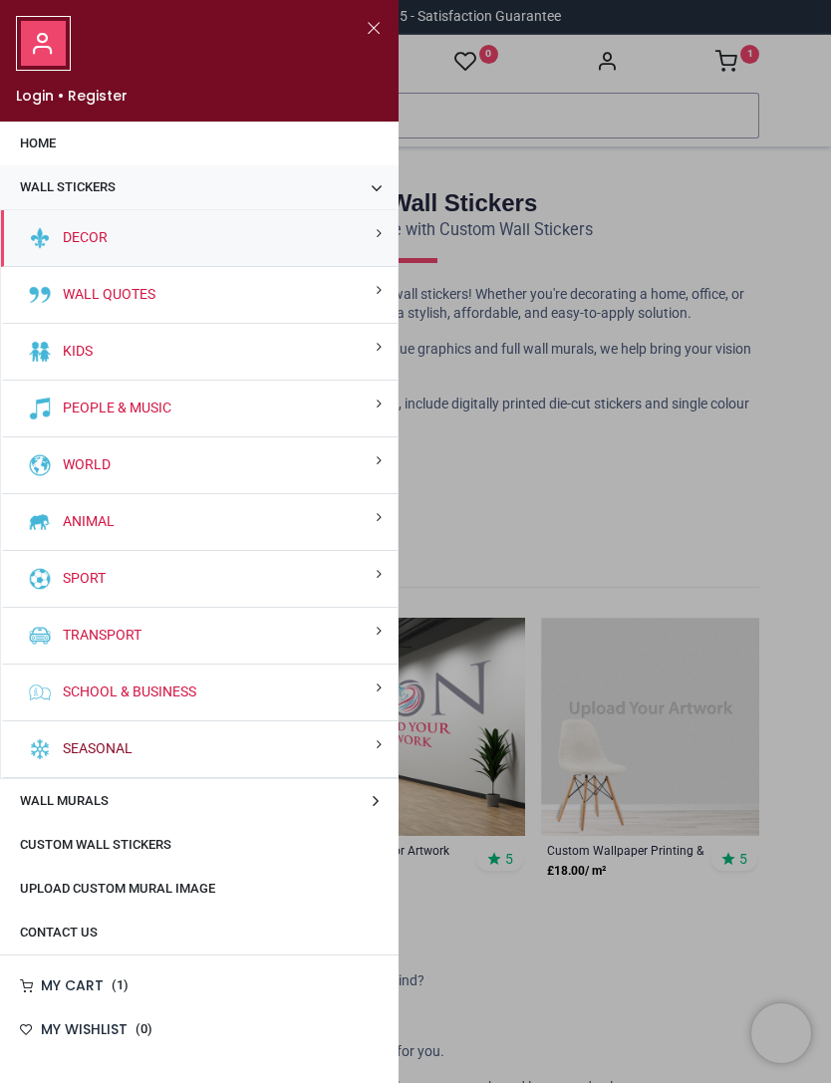
click at [110, 750] on link "Seasonal" at bounding box center [94, 749] width 78 height 20
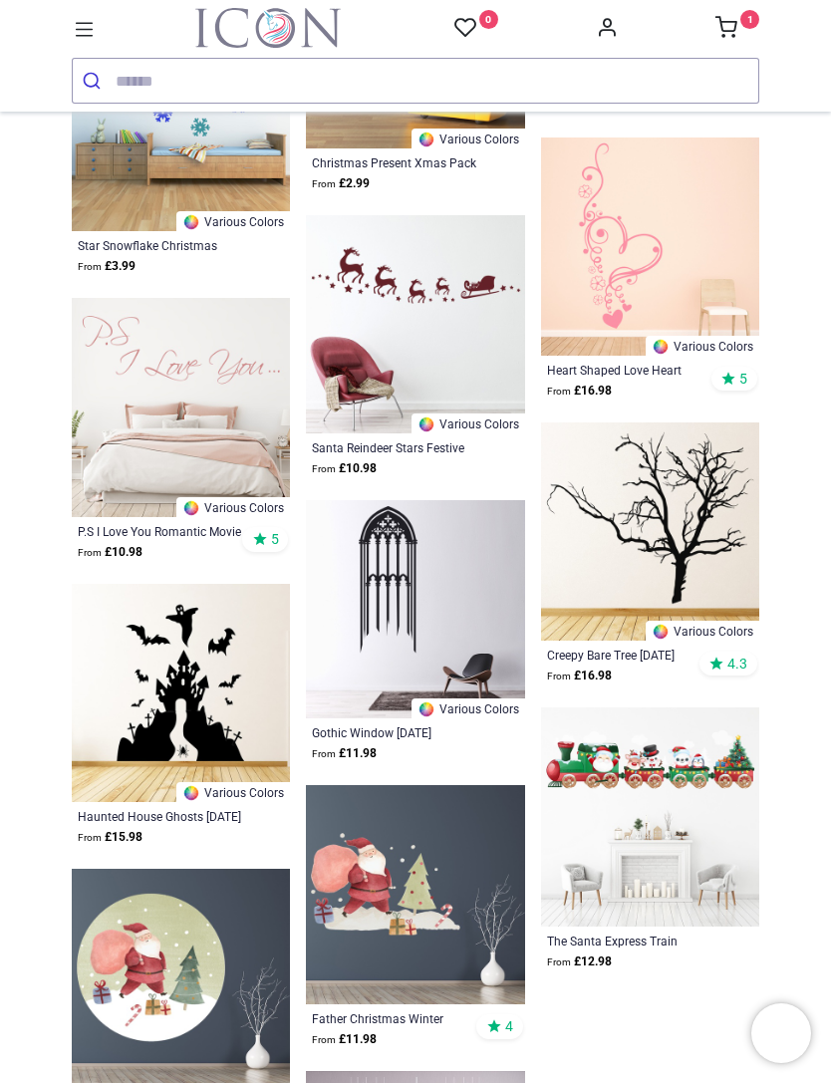
scroll to position [4715, 0]
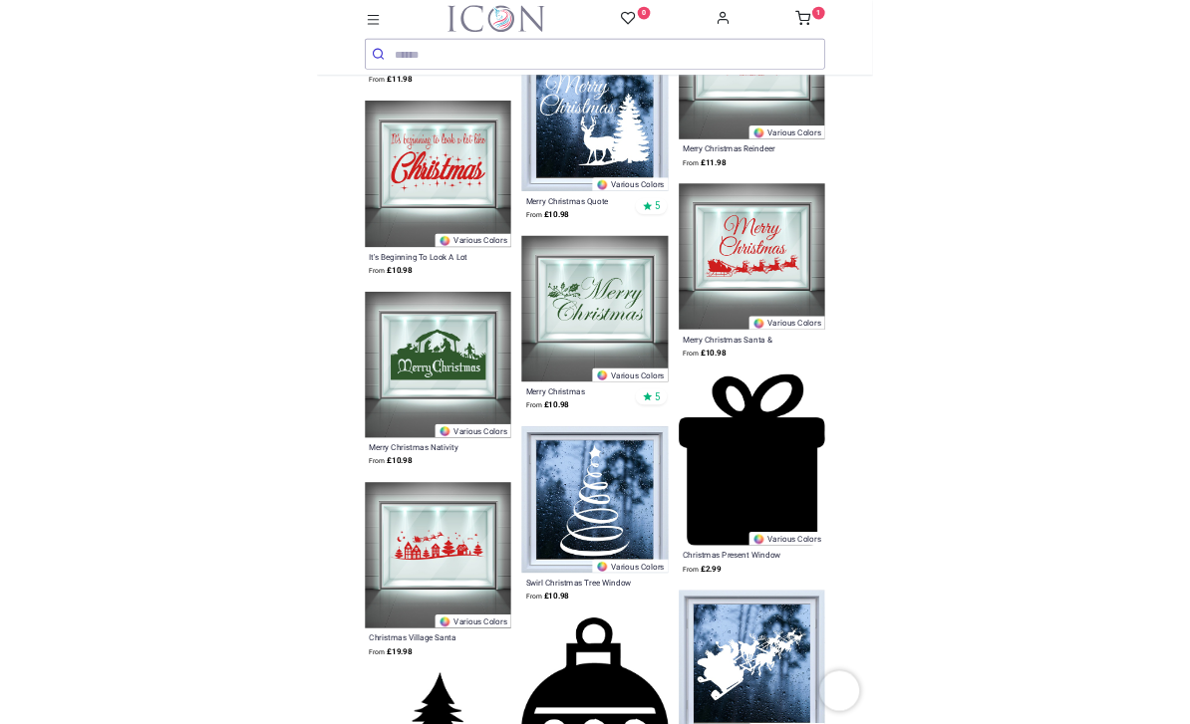
scroll to position [7428, 0]
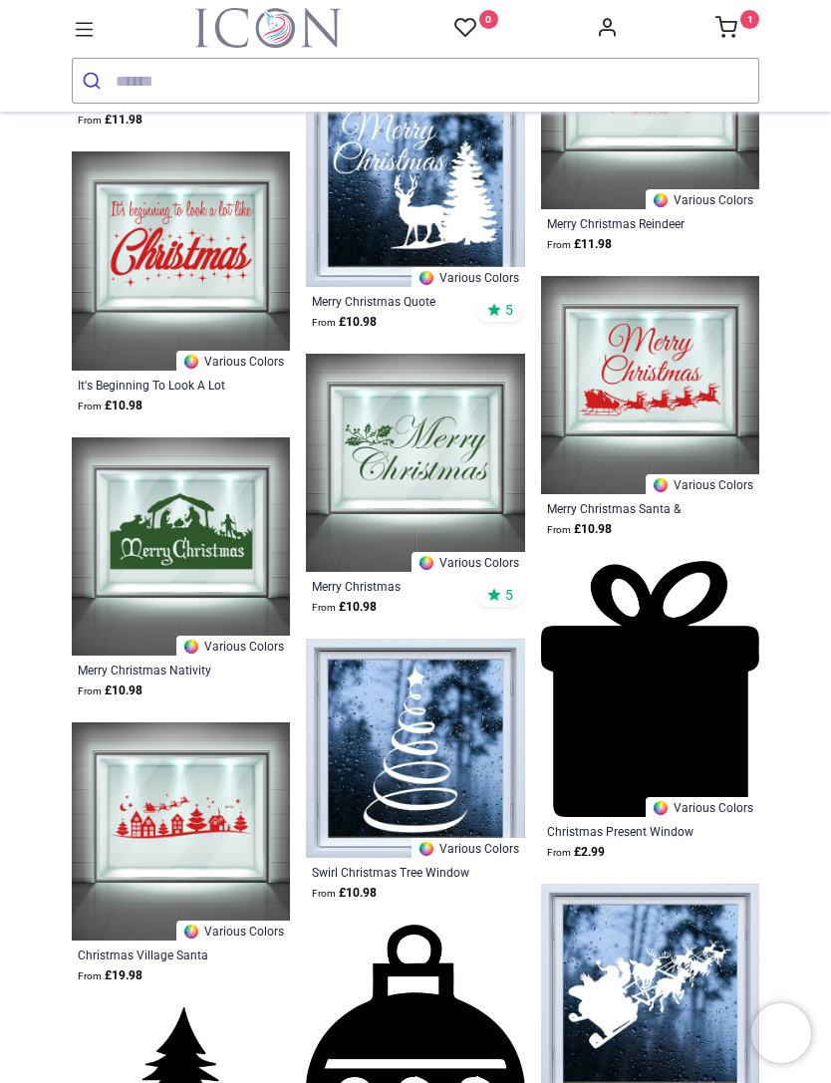
click at [85, 30] on icon at bounding box center [85, 29] width 18 height 14
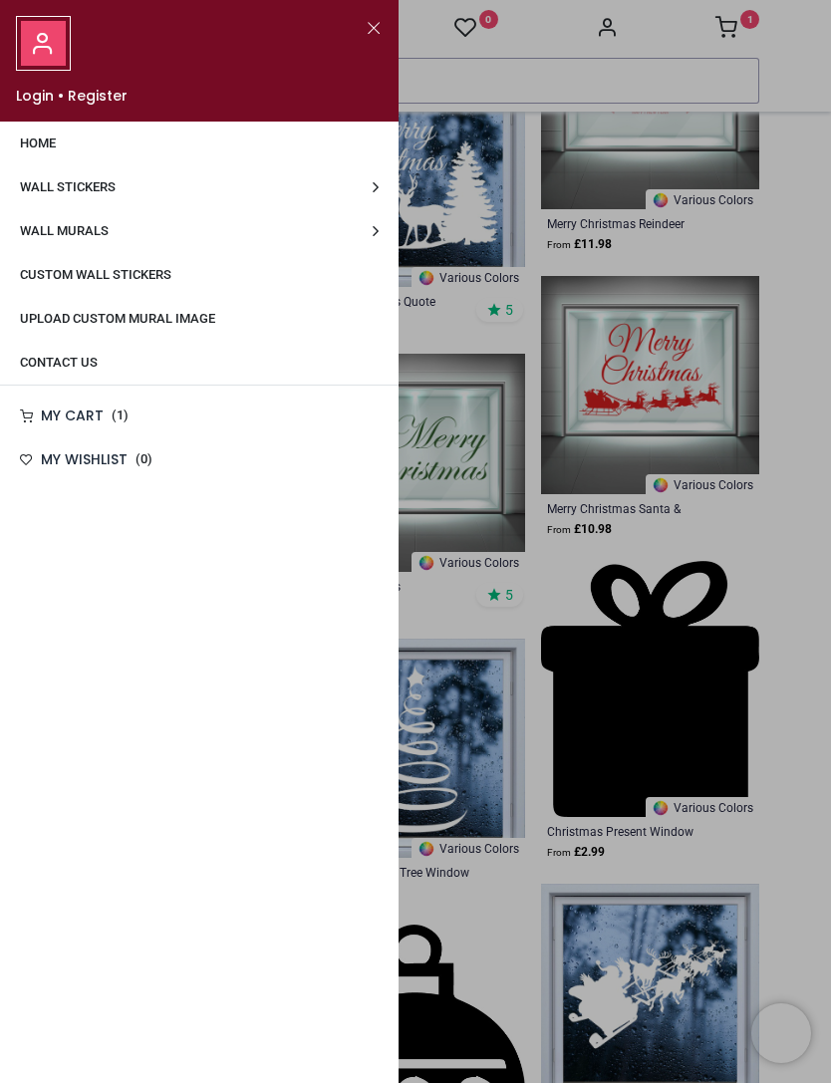
click at [509, 85] on div at bounding box center [415, 541] width 831 height 1083
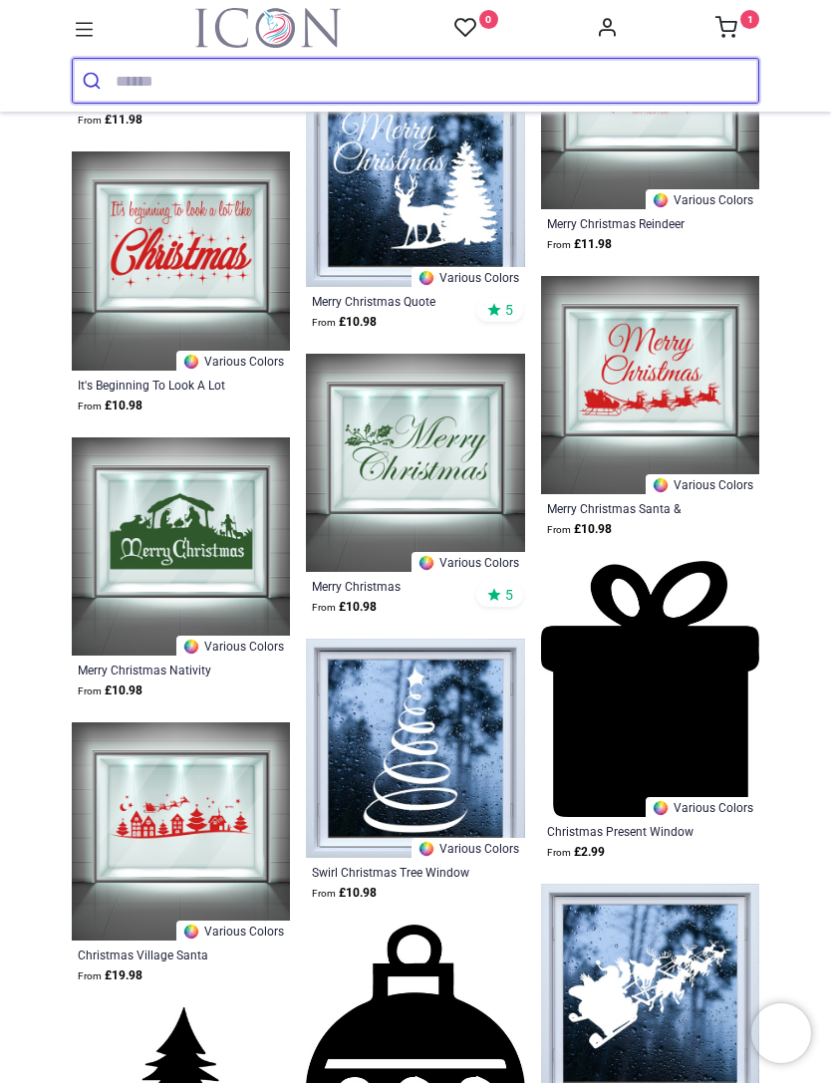
click at [471, 85] on input "search" at bounding box center [437, 81] width 643 height 44
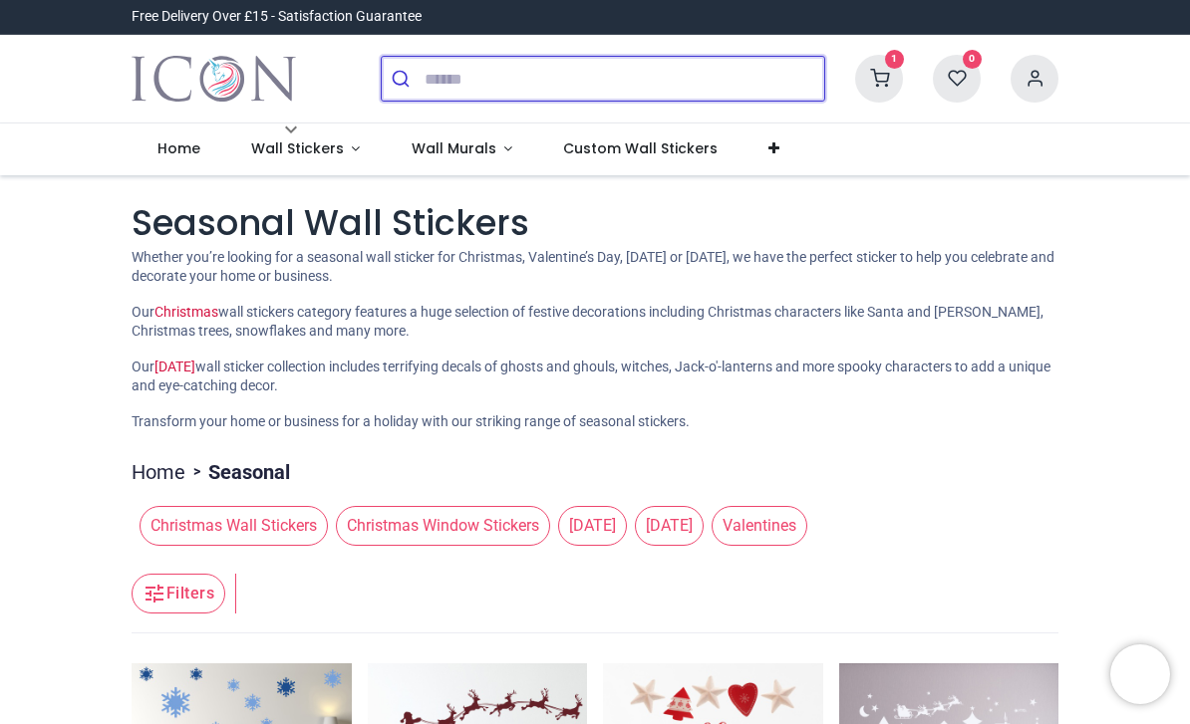
click at [566, 87] on input "search" at bounding box center [624, 79] width 400 height 44
type input "*****"
click at [403, 79] on button "submit" at bounding box center [403, 79] width 43 height 44
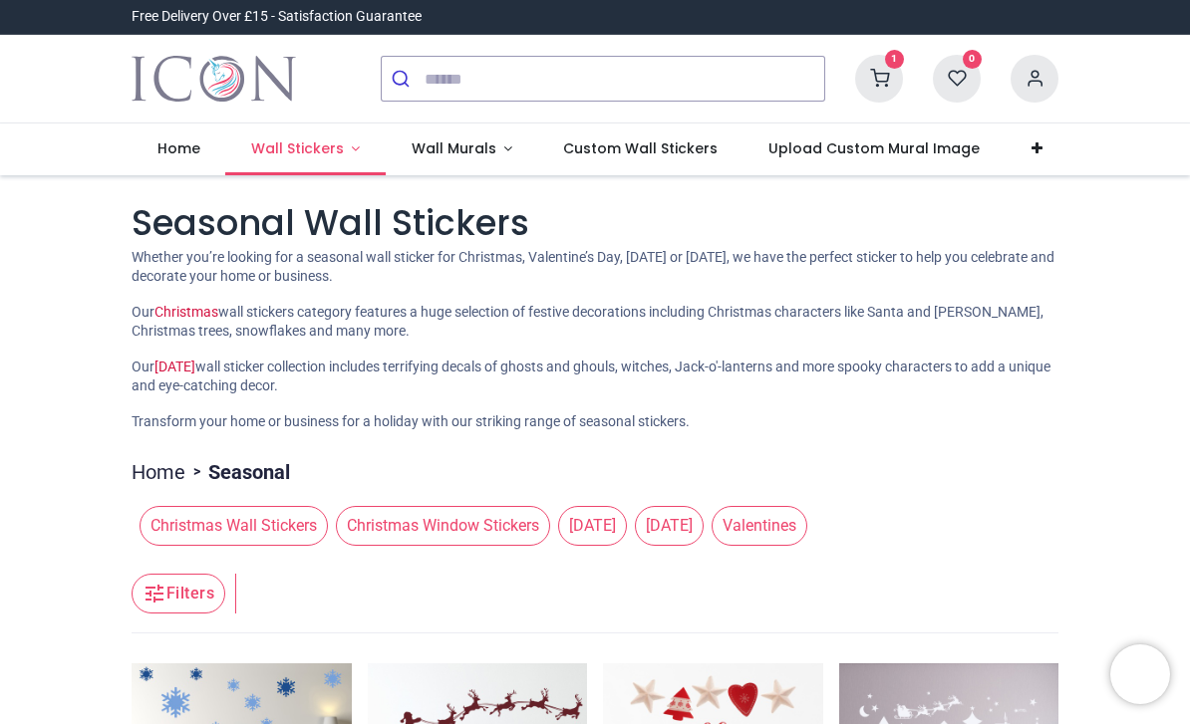
click at [286, 145] on span "Wall Stickers" at bounding box center [297, 148] width 93 height 20
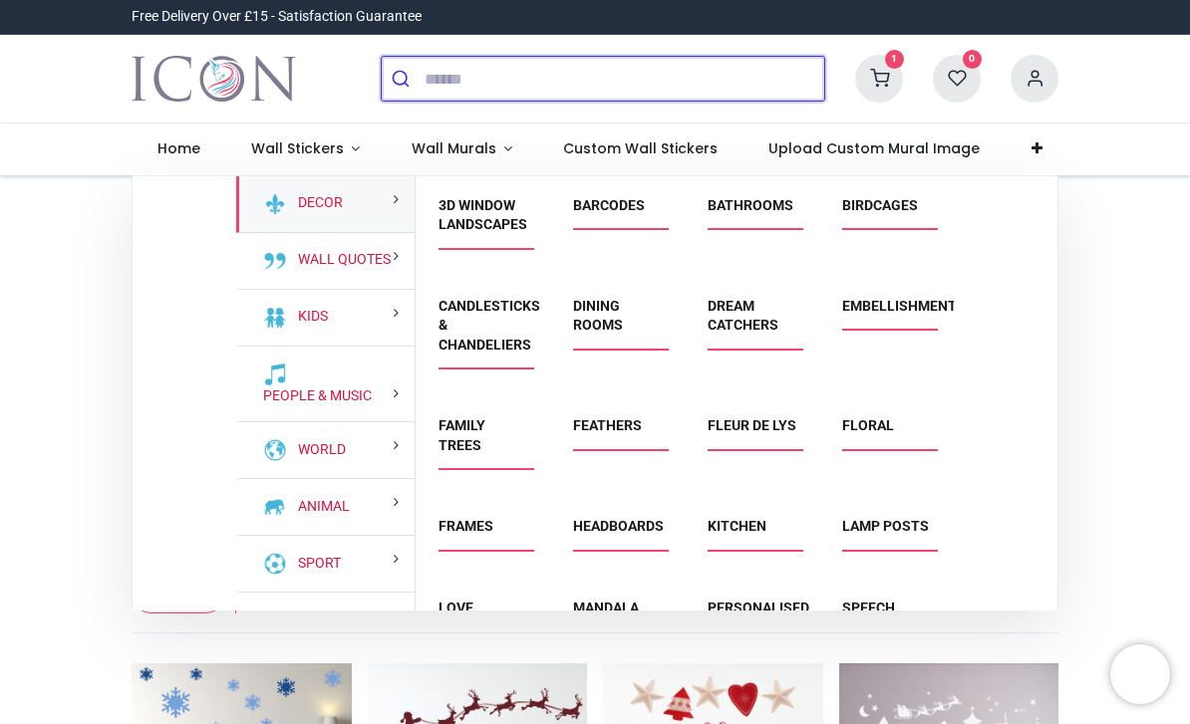
click at [662, 89] on input "search" at bounding box center [624, 79] width 400 height 44
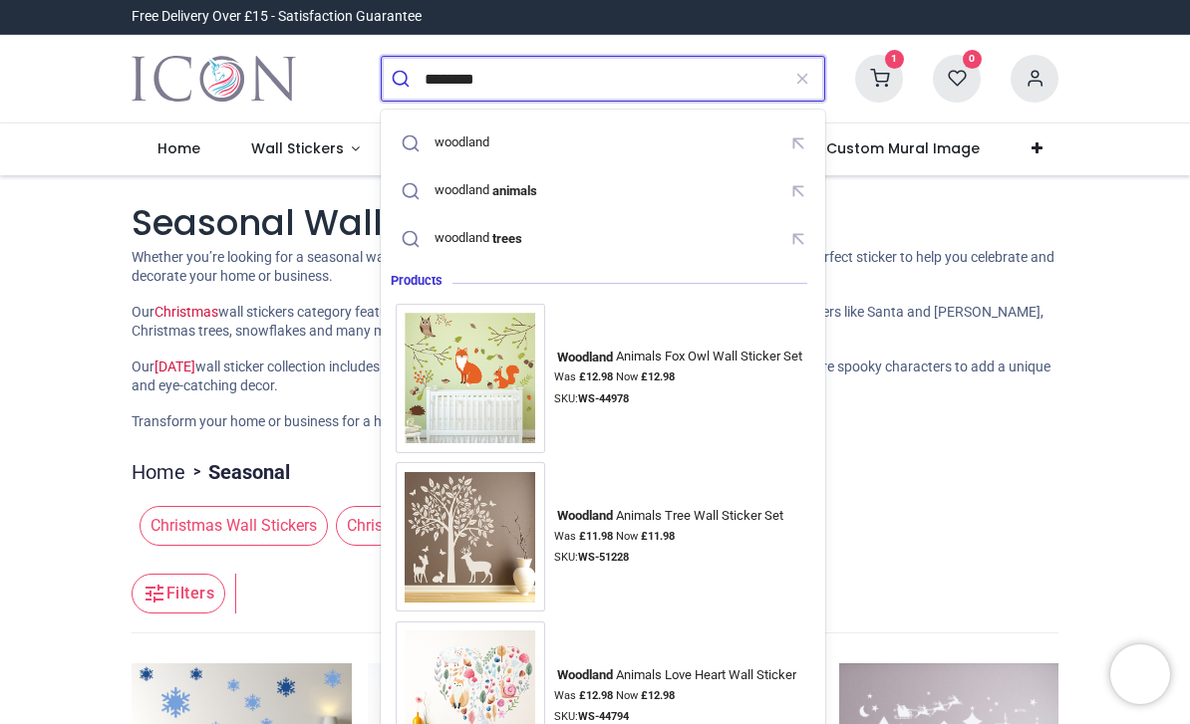
type input "********"
click at [403, 79] on button "submit" at bounding box center [403, 79] width 43 height 44
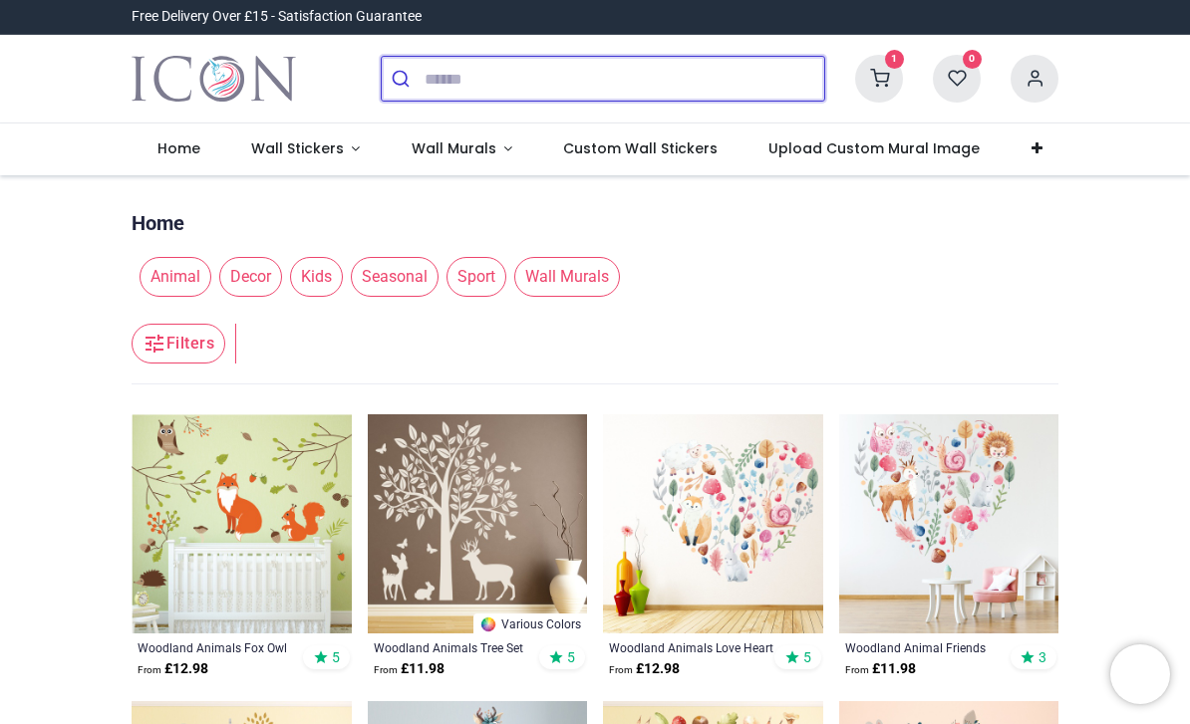
click at [541, 79] on input "search" at bounding box center [624, 79] width 400 height 44
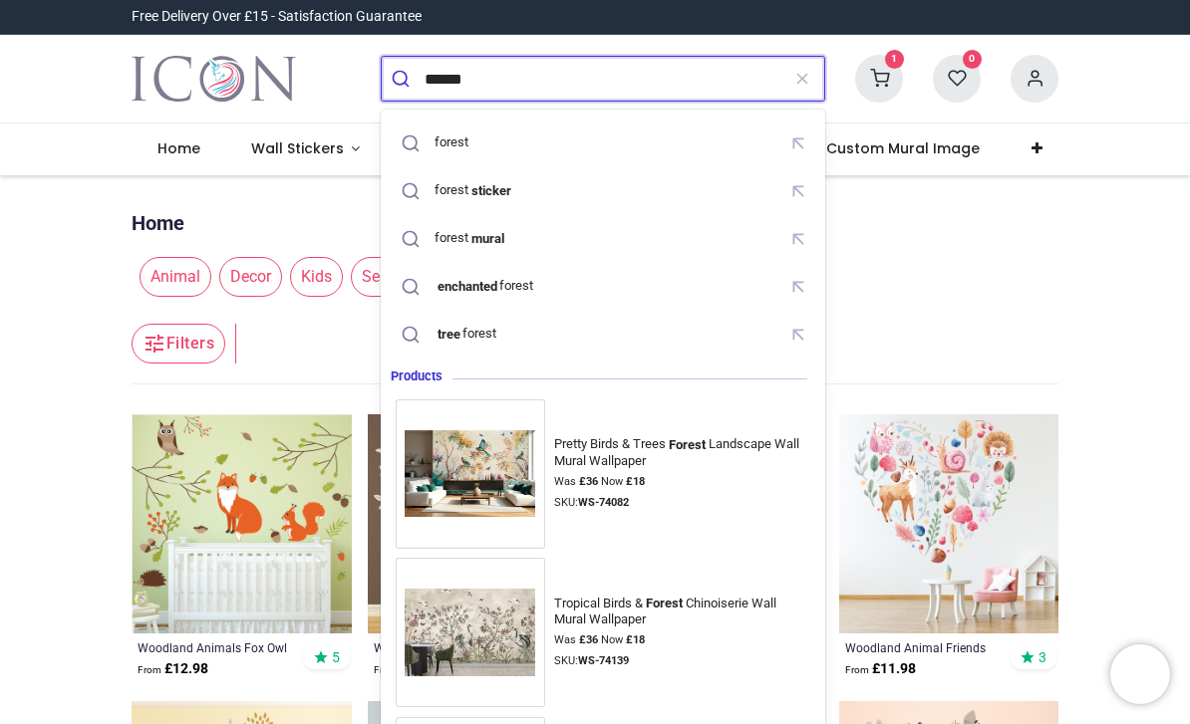
type input "******"
click at [403, 79] on button "submit" at bounding box center [403, 79] width 43 height 44
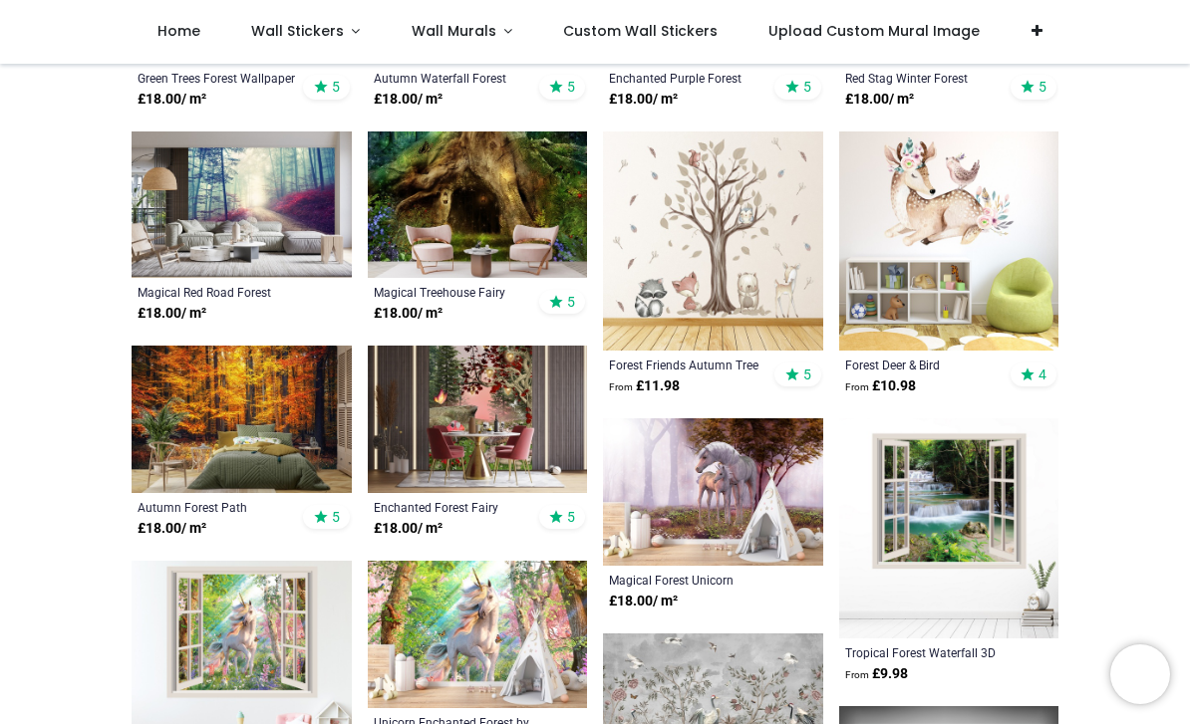
scroll to position [604, 0]
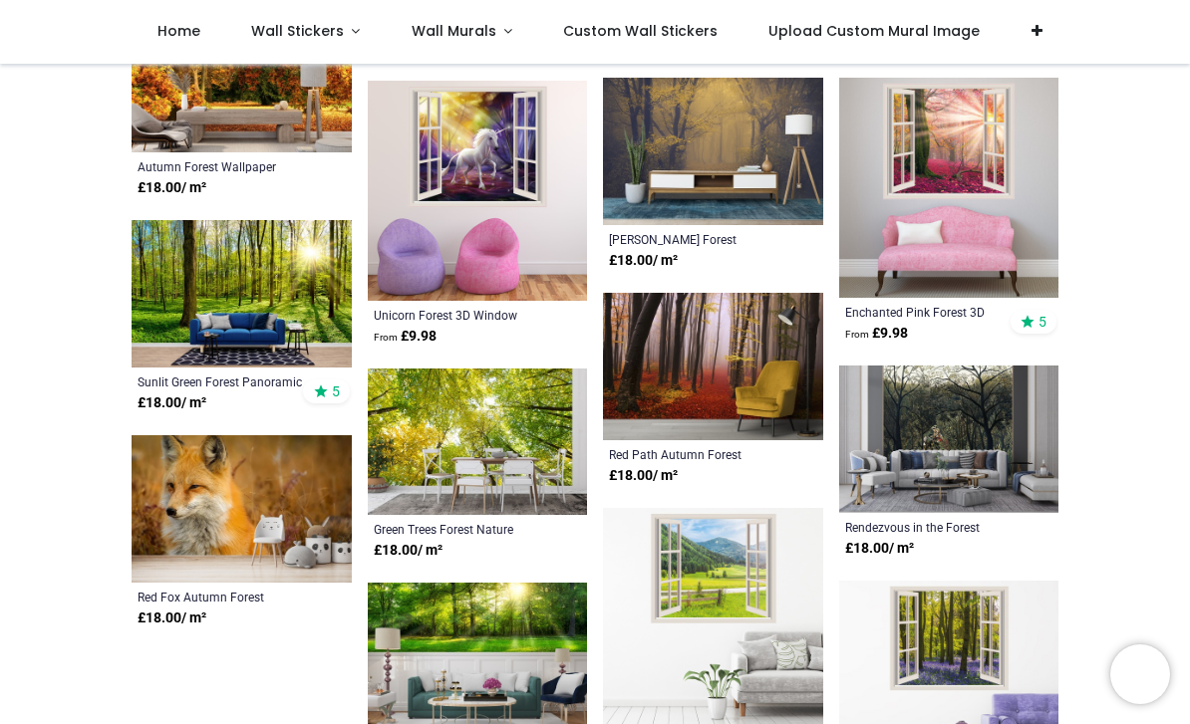
scroll to position [4602, 0]
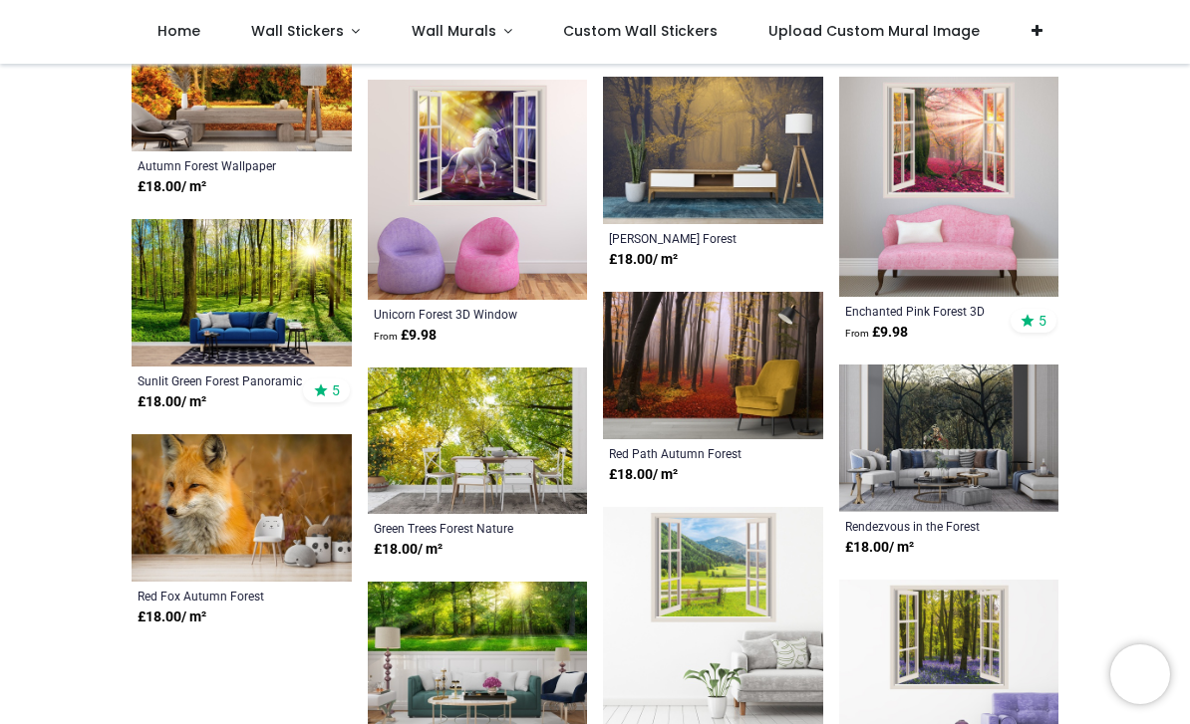
click at [206, 269] on img at bounding box center [242, 292] width 220 height 147
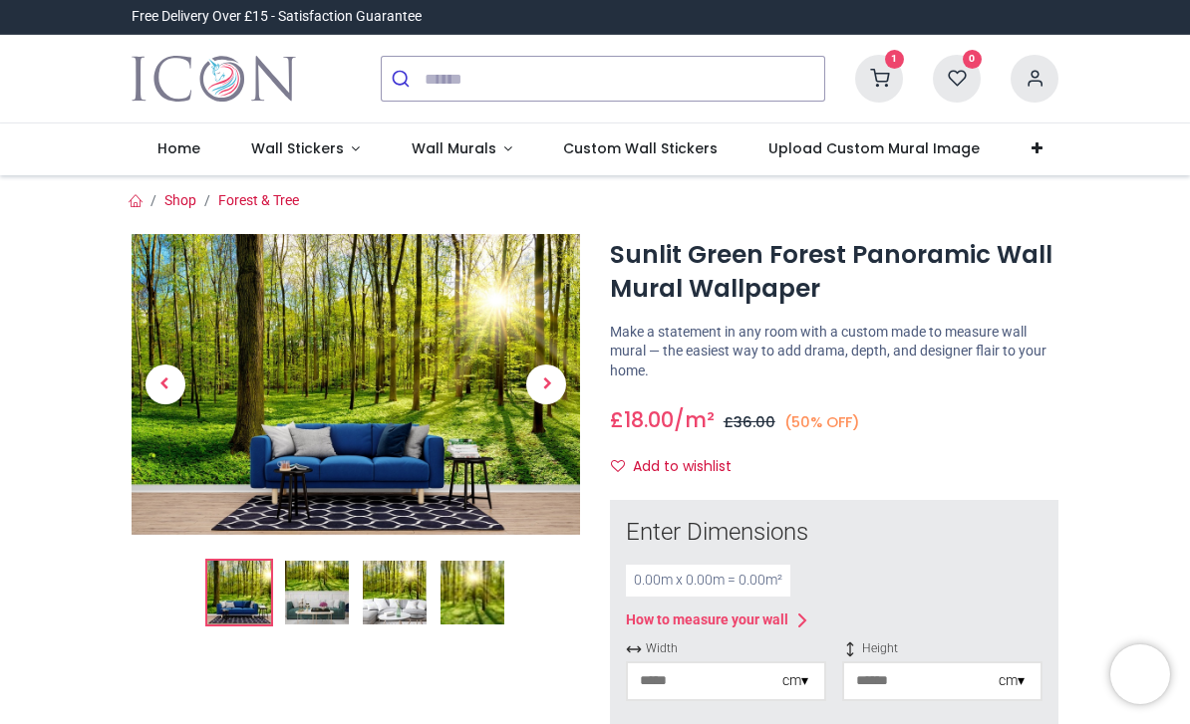
click at [304, 379] on img at bounding box center [356, 384] width 448 height 300
